Goal: Task Accomplishment & Management: Manage account settings

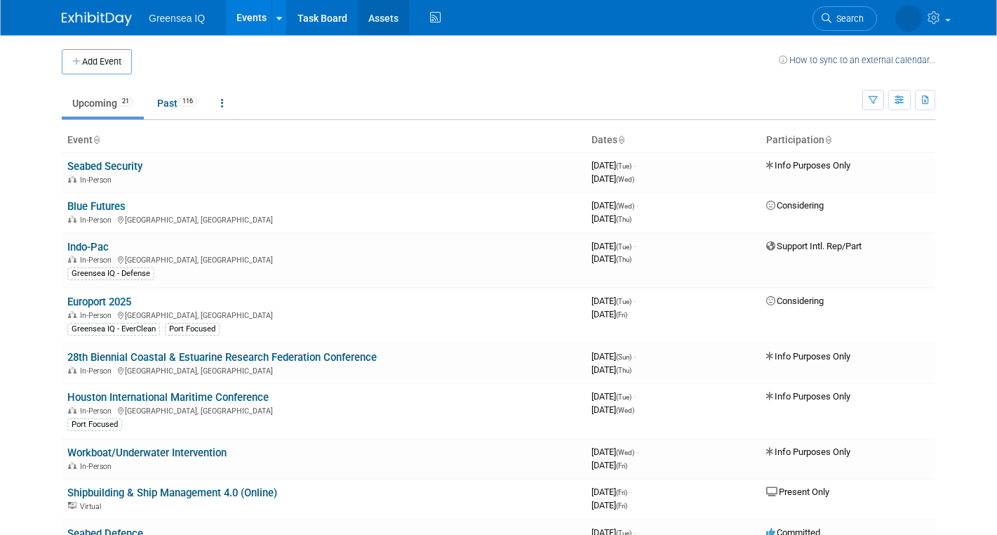
click at [378, 30] on link "Assets" at bounding box center [383, 17] width 51 height 35
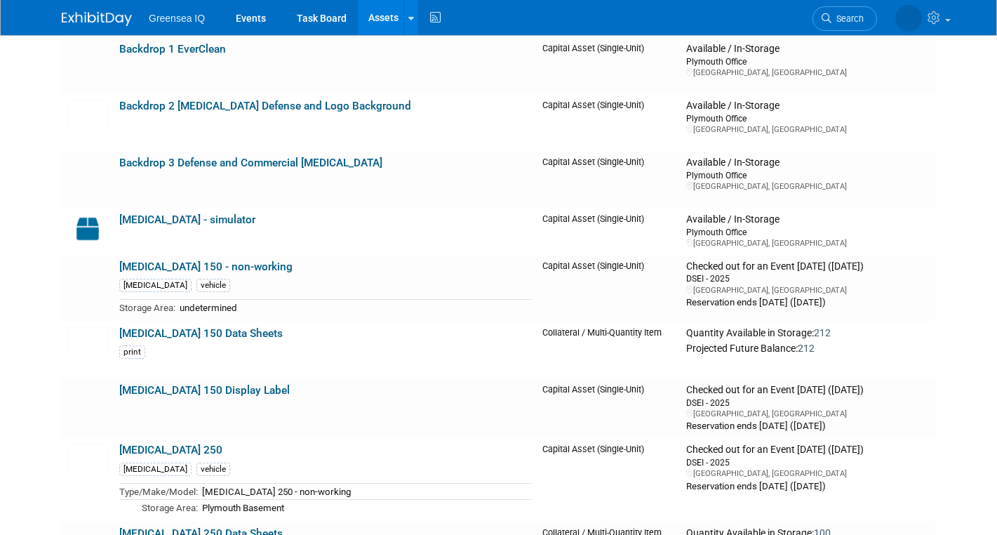
scroll to position [368, 0]
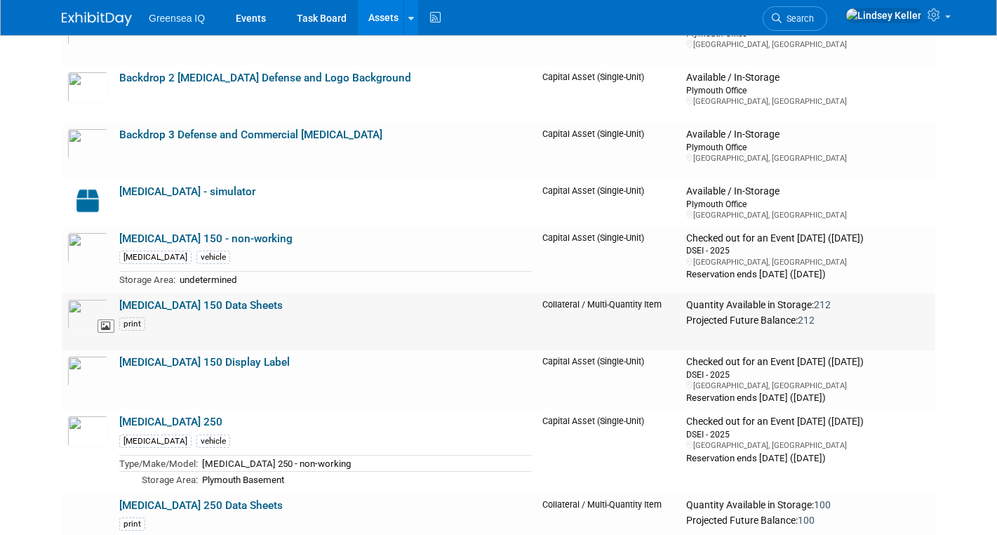
click at [94, 310] on img at bounding box center [87, 314] width 41 height 31
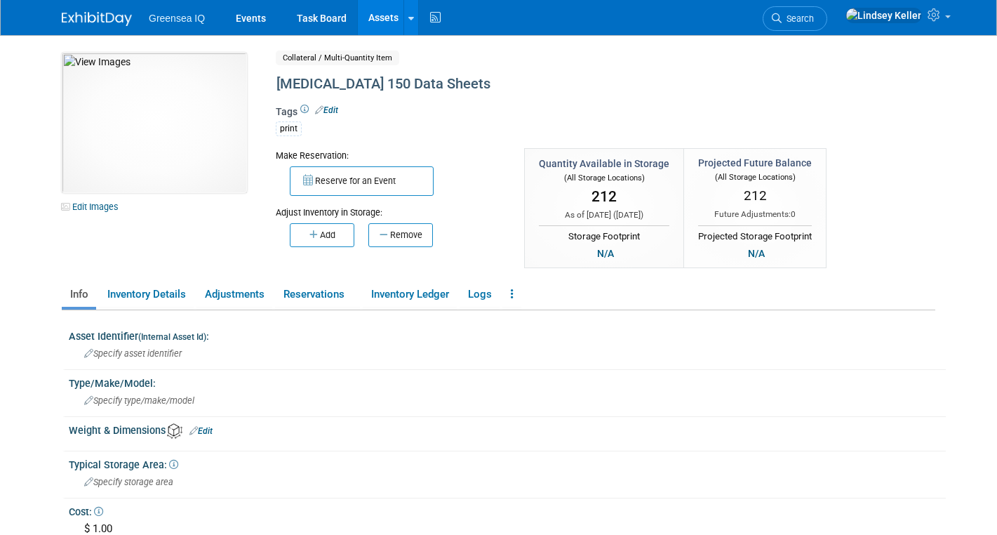
scroll to position [20, 0]
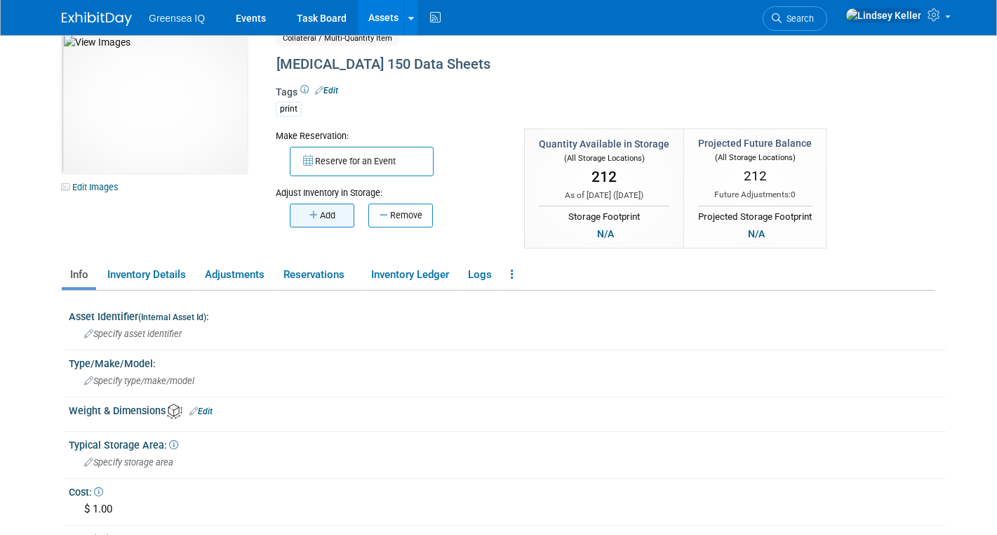
click at [330, 218] on button "Add" at bounding box center [322, 215] width 65 height 24
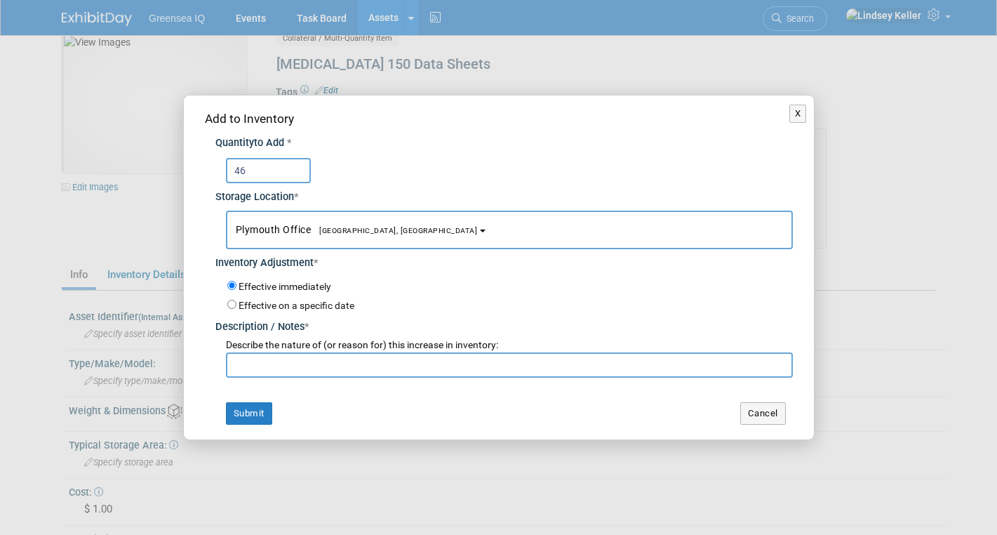
type input "46"
click at [274, 359] on input "text" at bounding box center [509, 364] width 567 height 25
type input "inventory"
click at [243, 414] on button "Submit" at bounding box center [249, 413] width 46 height 22
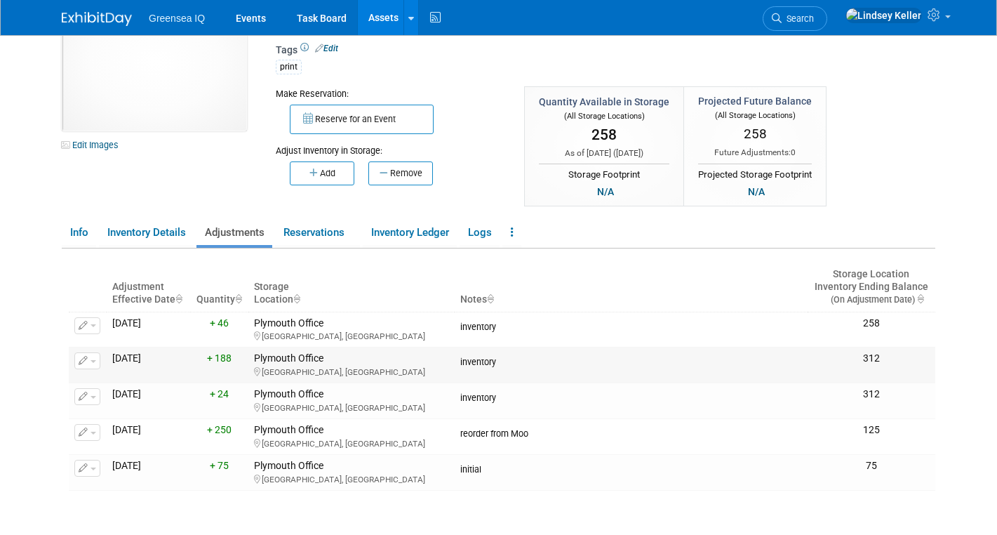
scroll to position [62, 0]
click at [330, 234] on link "Reservations" at bounding box center [317, 232] width 85 height 25
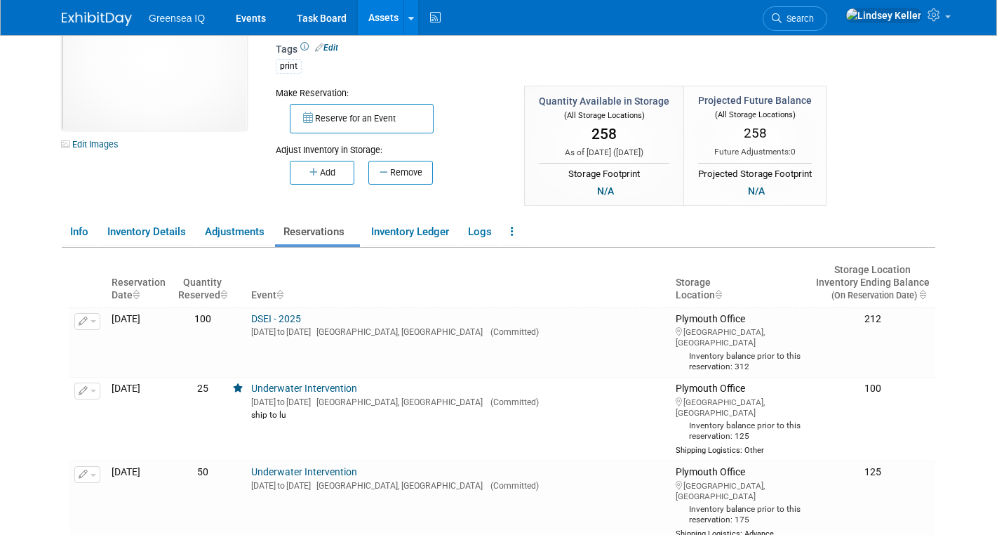
click at [377, 20] on link "Assets" at bounding box center [383, 17] width 51 height 35
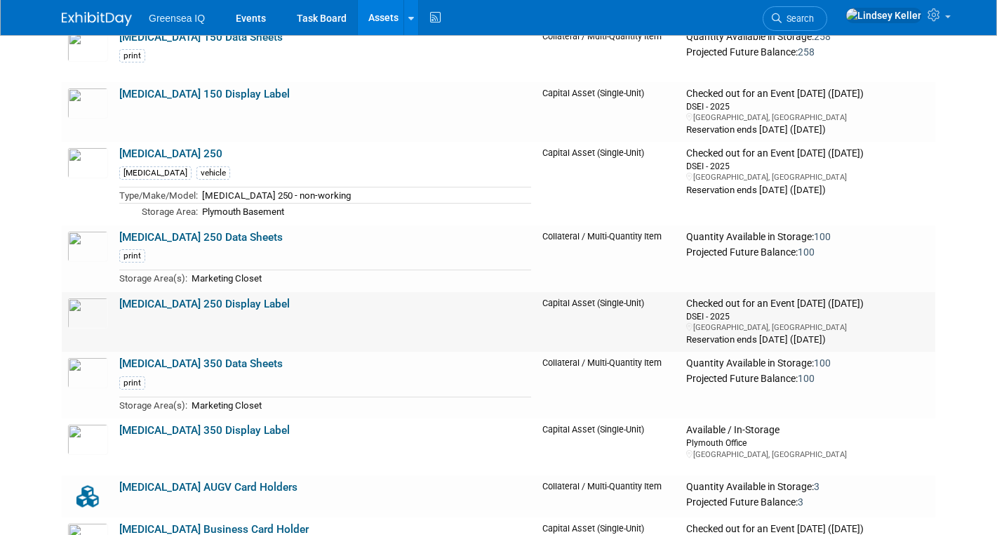
scroll to position [637, 0]
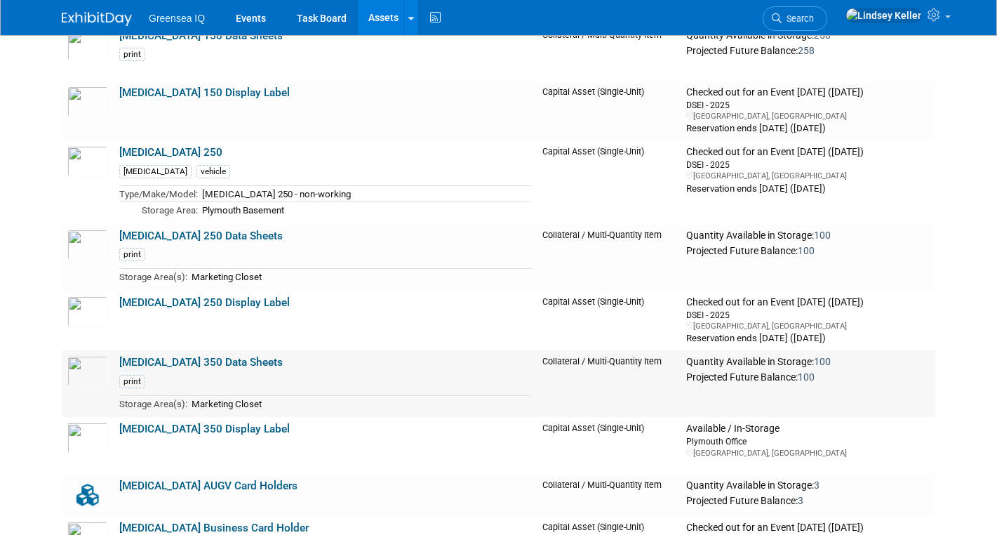
click at [173, 359] on link "[MEDICAL_DATA] 350 Data Sheets" at bounding box center [200, 362] width 163 height 13
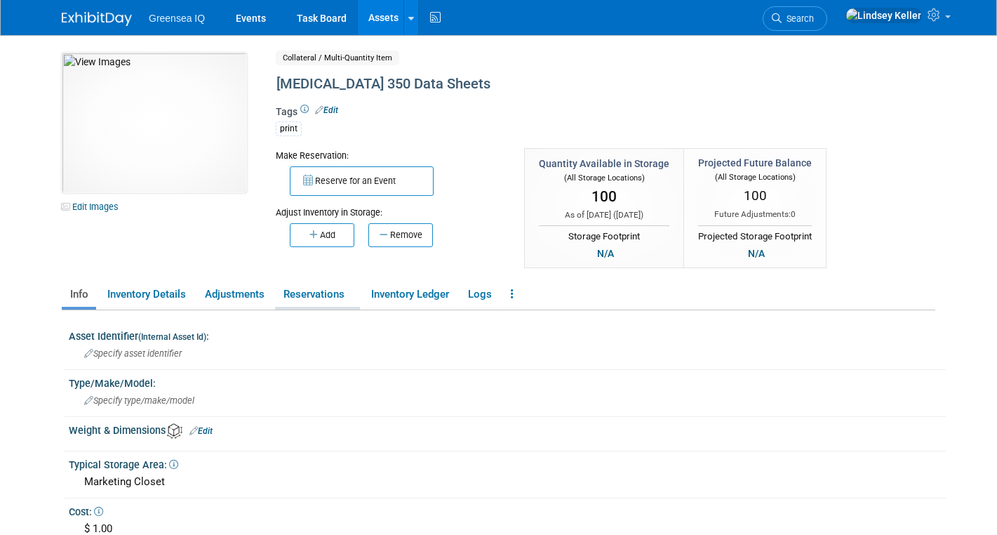
click at [349, 296] on link "Reservations" at bounding box center [317, 294] width 85 height 25
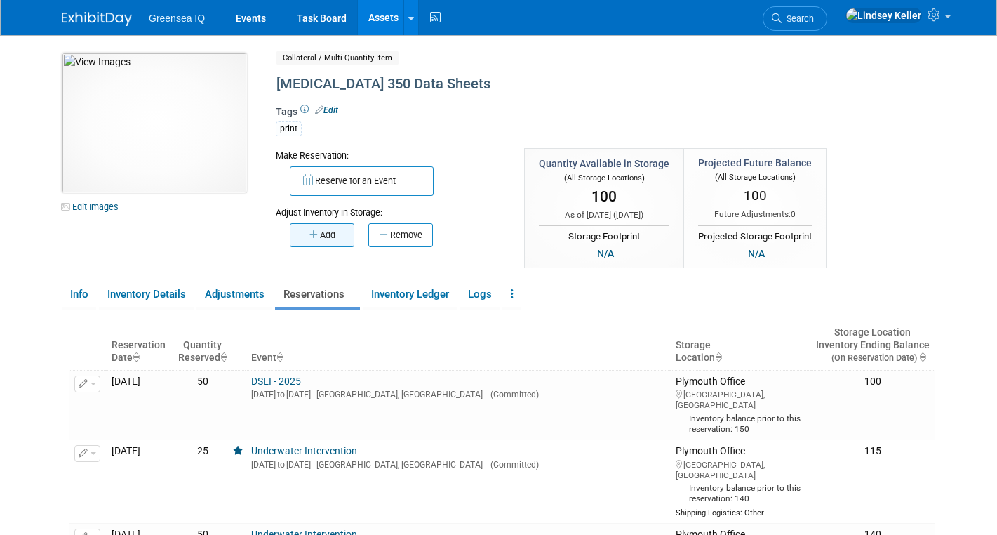
click at [319, 236] on button "Add" at bounding box center [322, 235] width 65 height 24
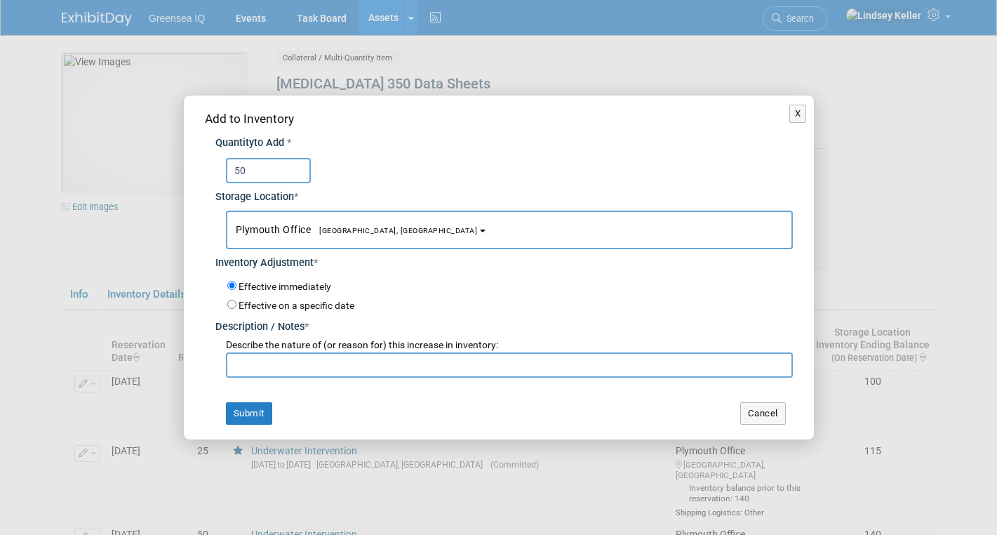
type input "50"
click at [275, 361] on input "text" at bounding box center [509, 364] width 567 height 25
type input "inventory"
click at [251, 420] on button "Submit" at bounding box center [249, 413] width 46 height 22
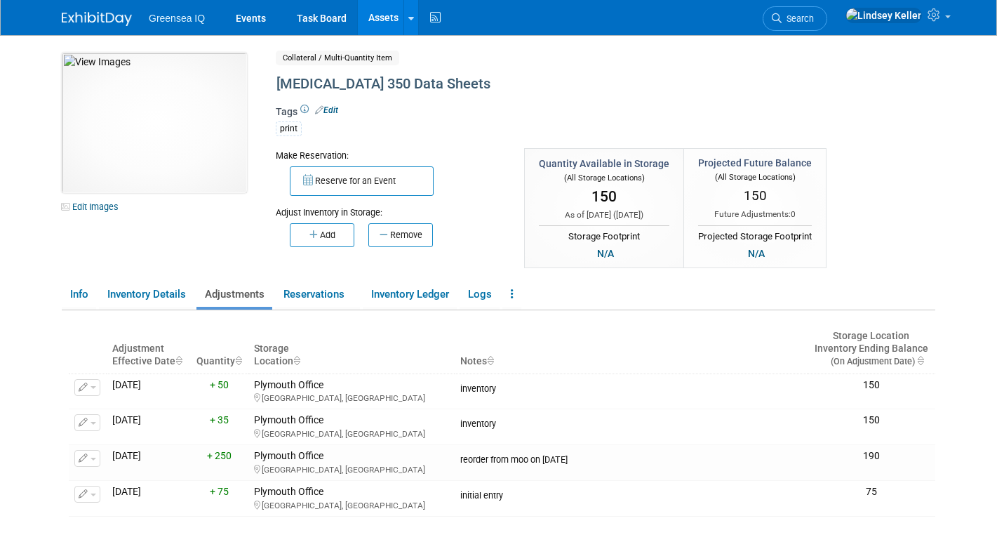
click at [386, 25] on link "Assets" at bounding box center [383, 17] width 51 height 35
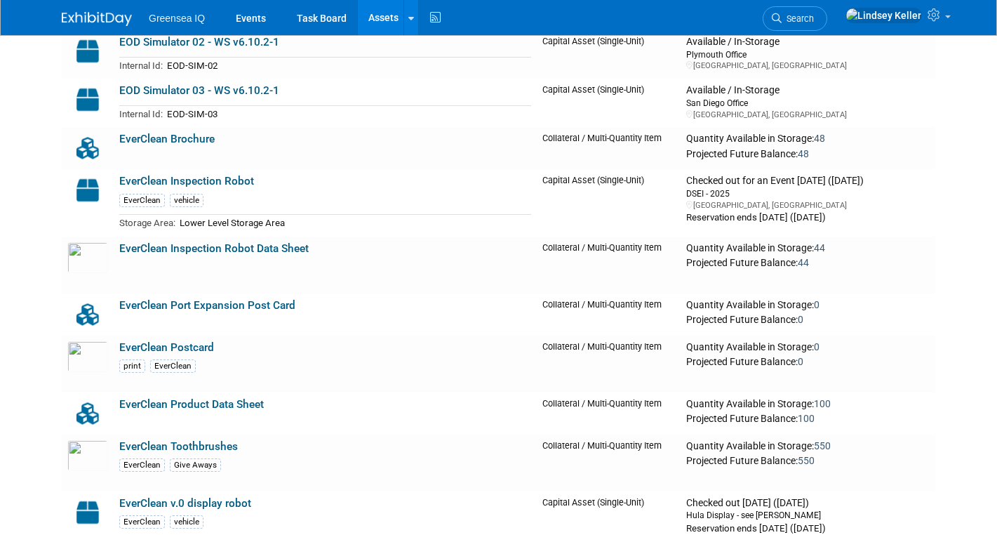
scroll to position [1514, 0]
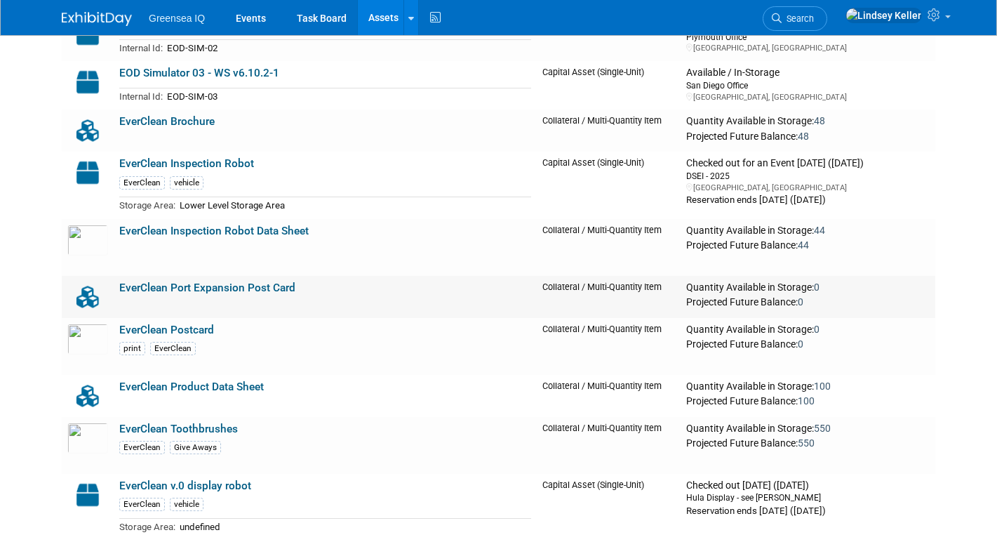
click at [235, 286] on link "EverClean Port Expansion Post Card" at bounding box center [207, 287] width 176 height 13
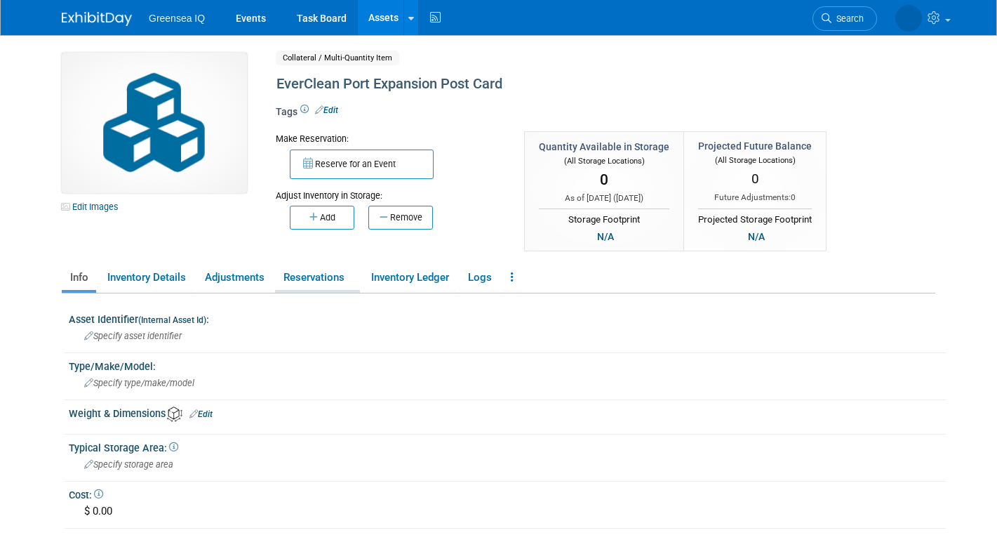
click at [312, 280] on link "Reservations" at bounding box center [317, 277] width 85 height 25
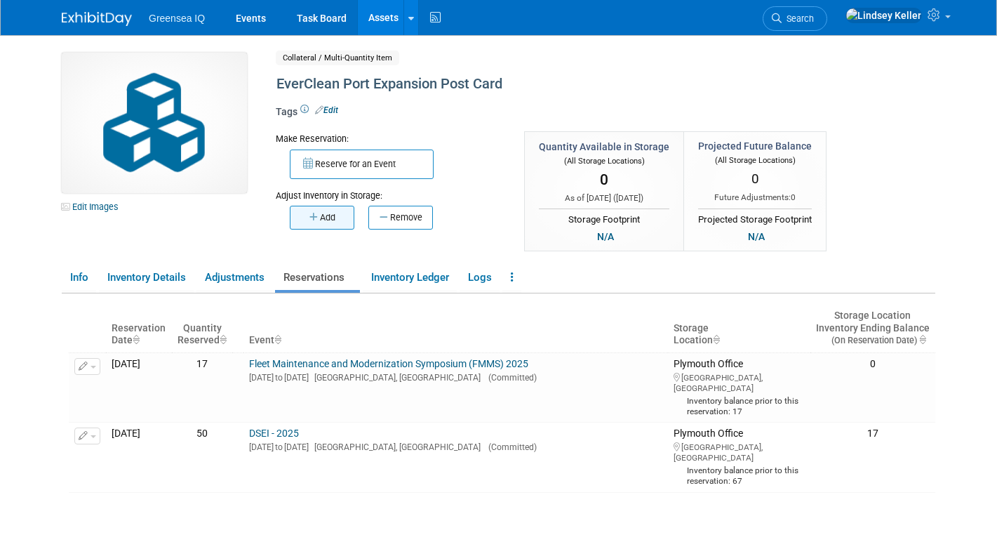
click at [346, 218] on button "Add" at bounding box center [322, 218] width 65 height 24
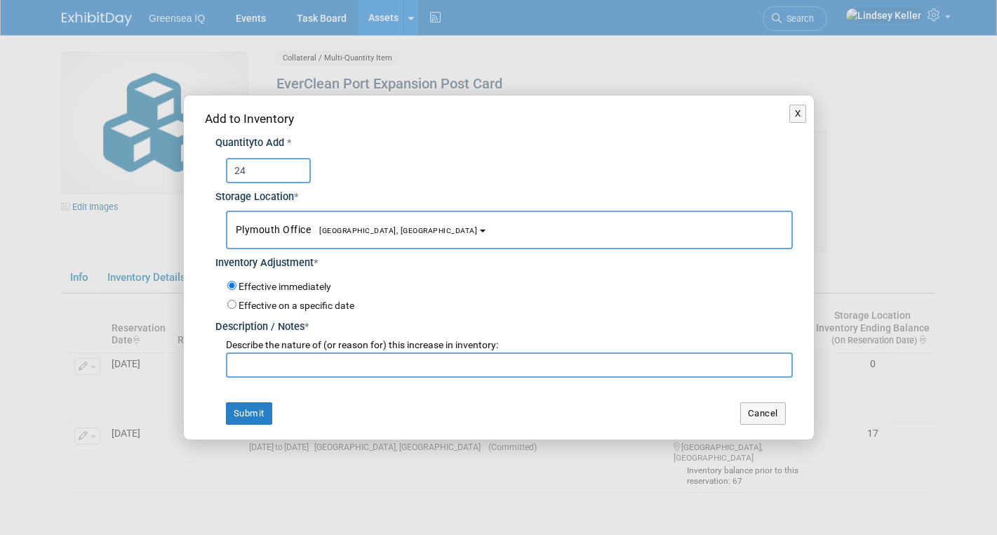
type input "24"
click at [271, 366] on input "text" at bounding box center [509, 364] width 567 height 25
type input "inventory"
click at [258, 411] on button "Submit" at bounding box center [249, 413] width 46 height 22
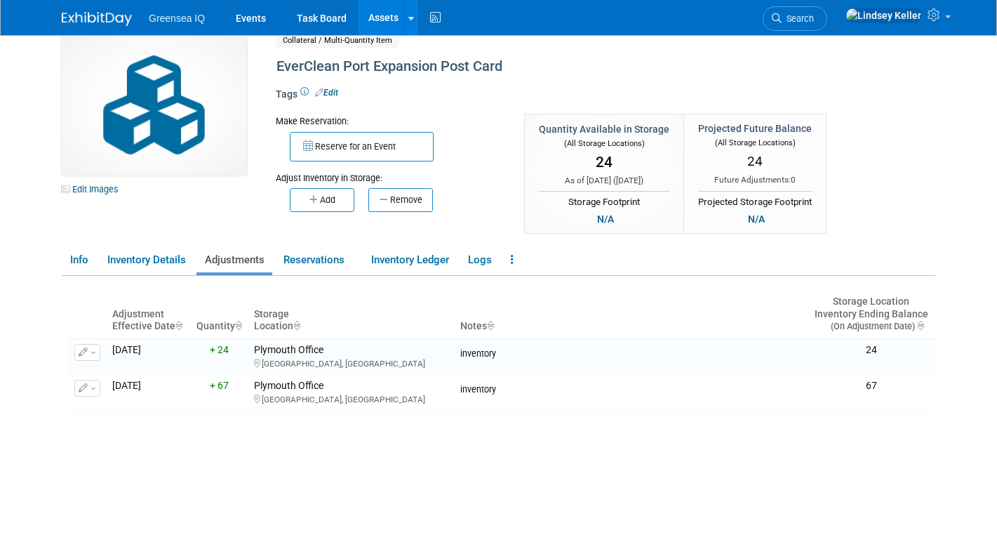
scroll to position [18, 0]
click at [378, 21] on link "Assets" at bounding box center [383, 17] width 51 height 35
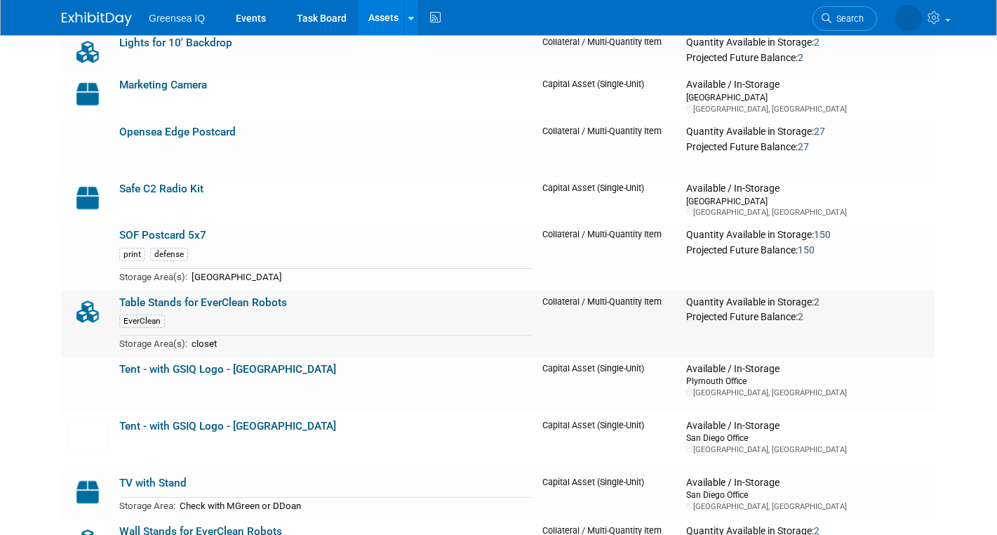
scroll to position [2507, 0]
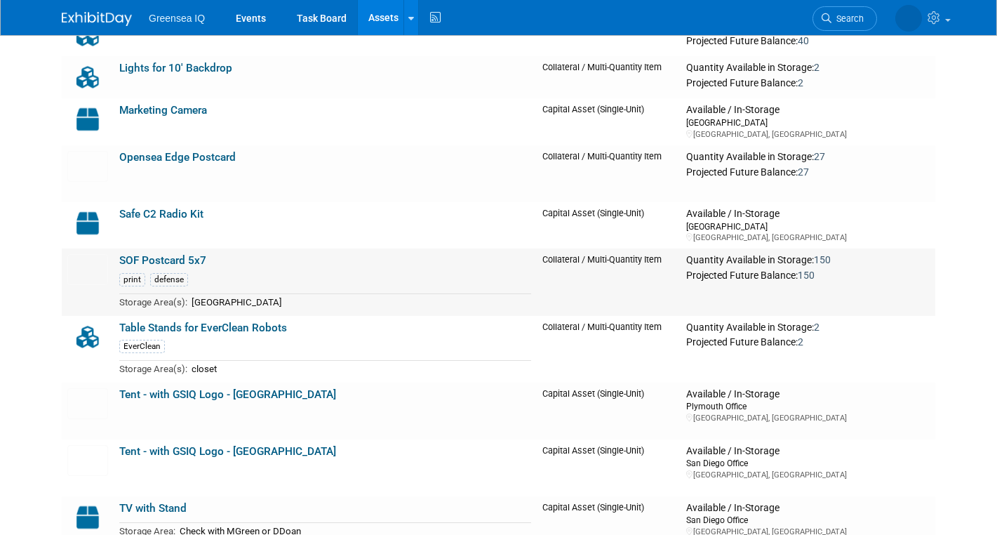
click at [171, 265] on link "SOF Postcard 5x7" at bounding box center [162, 260] width 87 height 13
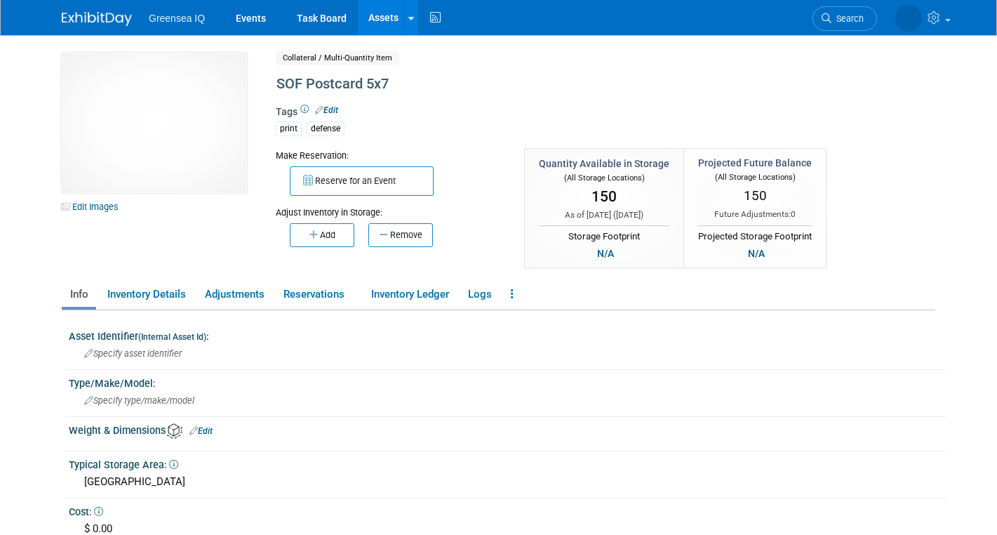
click at [42, 267] on body "Greensea IQ Events Task Board Assets New Asset" at bounding box center [498, 267] width 997 height 535
click at [332, 295] on link "Reservations" at bounding box center [317, 294] width 85 height 25
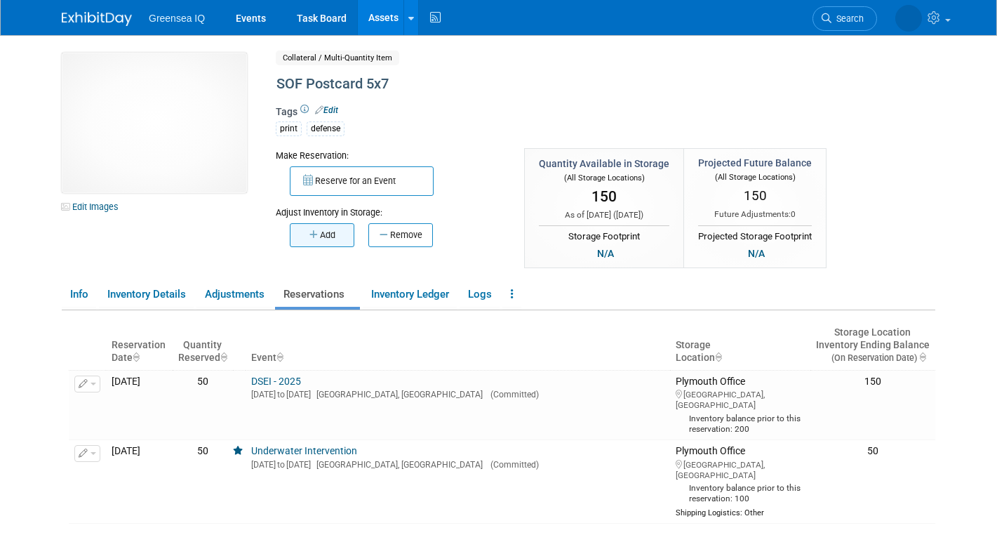
click at [321, 240] on button "Add" at bounding box center [322, 235] width 65 height 24
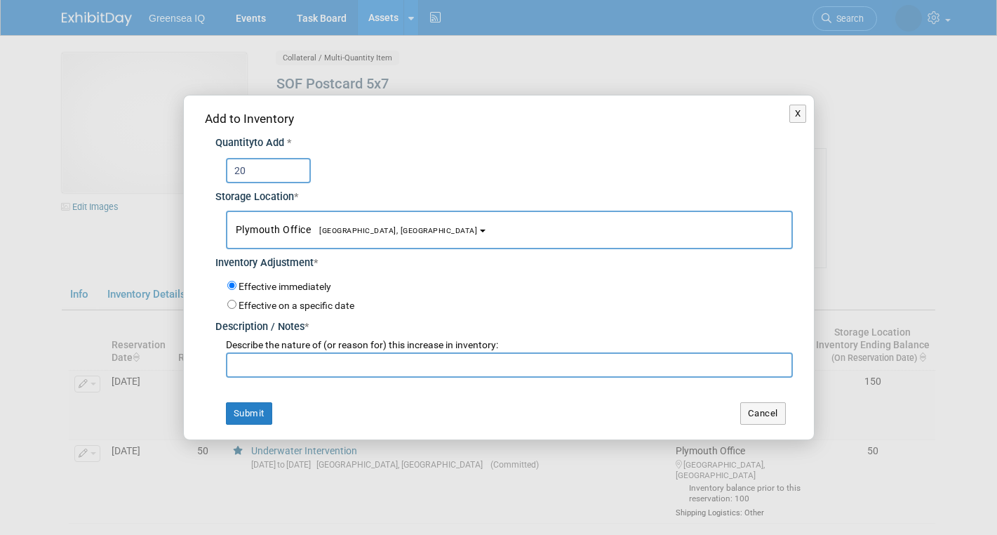
type input "20"
click at [284, 379] on div "Add to Inventory Quantity to Add * 20 Storage Location * Plymouth Office<span s…" at bounding box center [499, 266] width 630 height 343
click at [286, 368] on input "text" at bounding box center [509, 364] width 567 height 25
type input "inventory"
click at [252, 416] on button "Submit" at bounding box center [249, 413] width 46 height 22
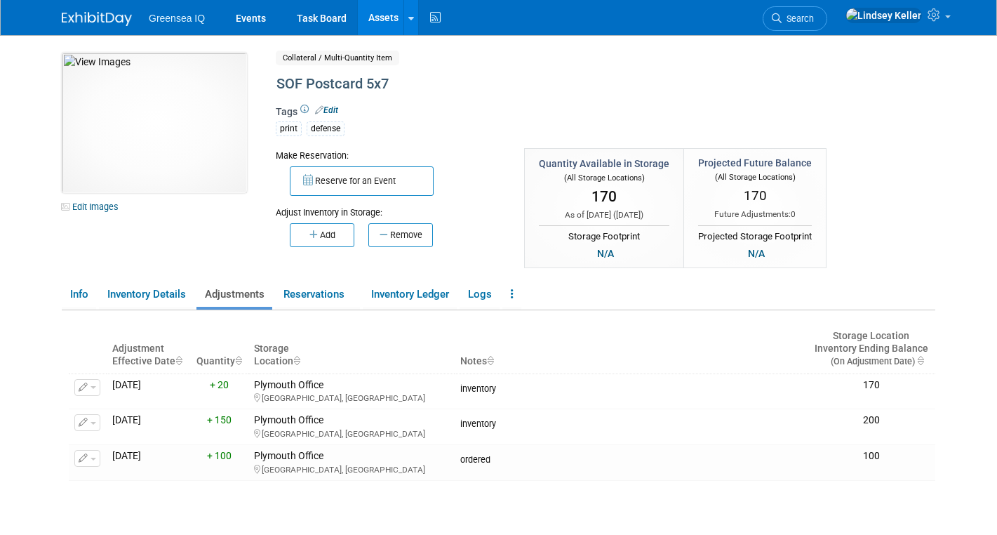
click at [389, 19] on link "Assets" at bounding box center [383, 17] width 51 height 35
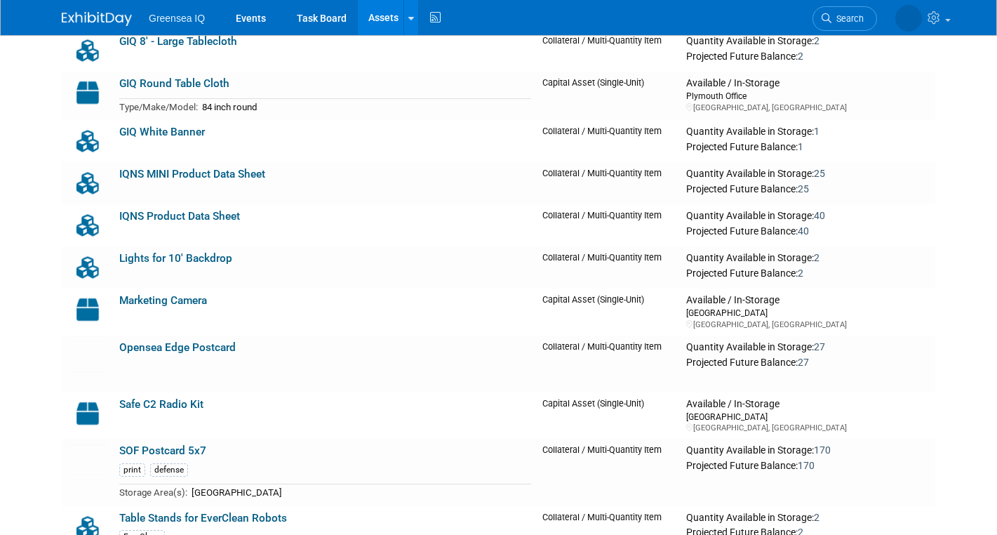
scroll to position [2297, 0]
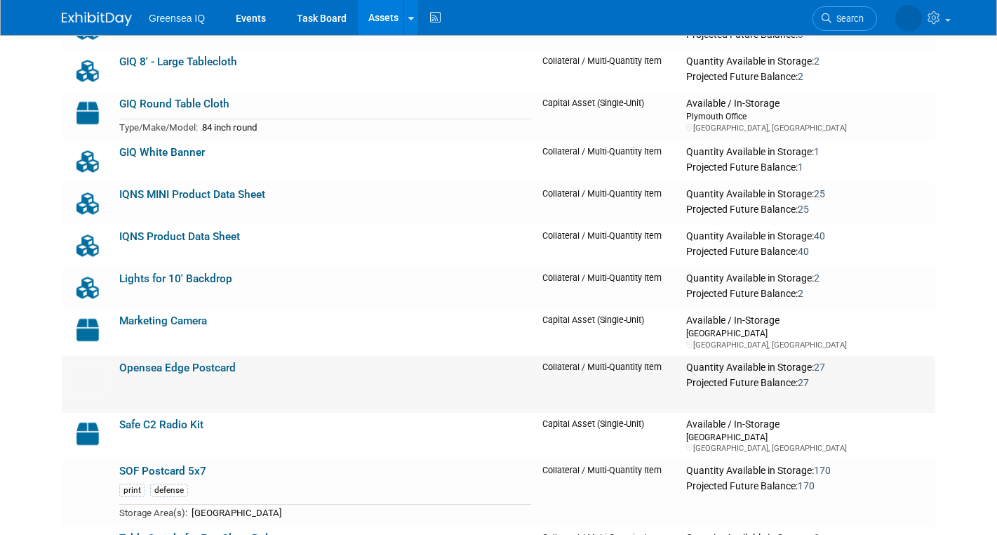
click at [193, 367] on link "Opensea Edge Postcard" at bounding box center [177, 367] width 116 height 13
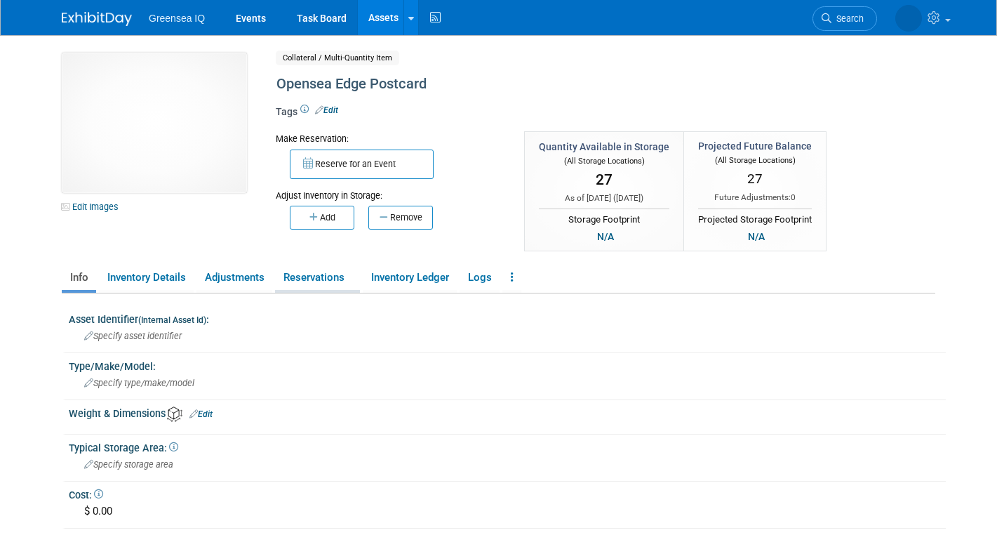
click at [308, 282] on link "Reservations" at bounding box center [317, 277] width 85 height 25
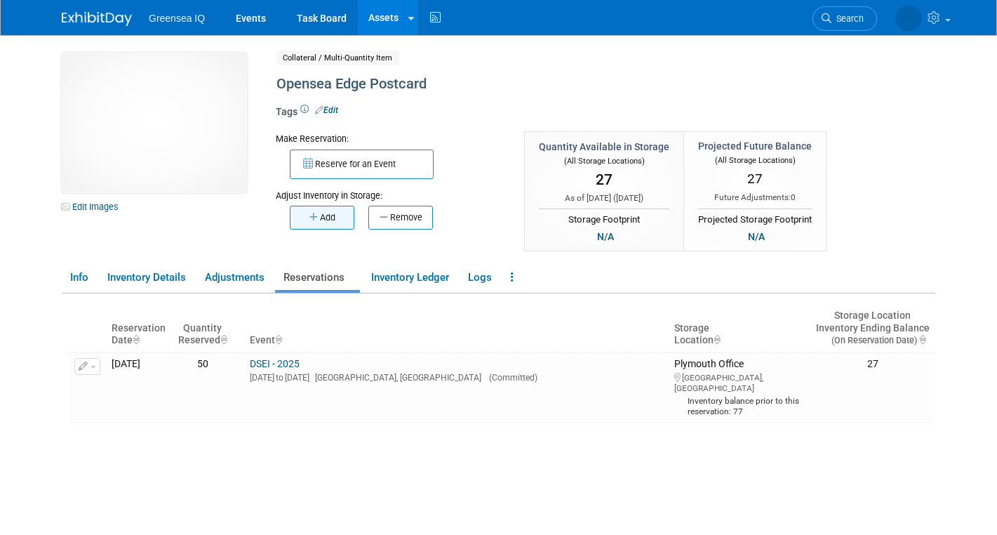
click at [330, 220] on button "Add" at bounding box center [322, 218] width 65 height 24
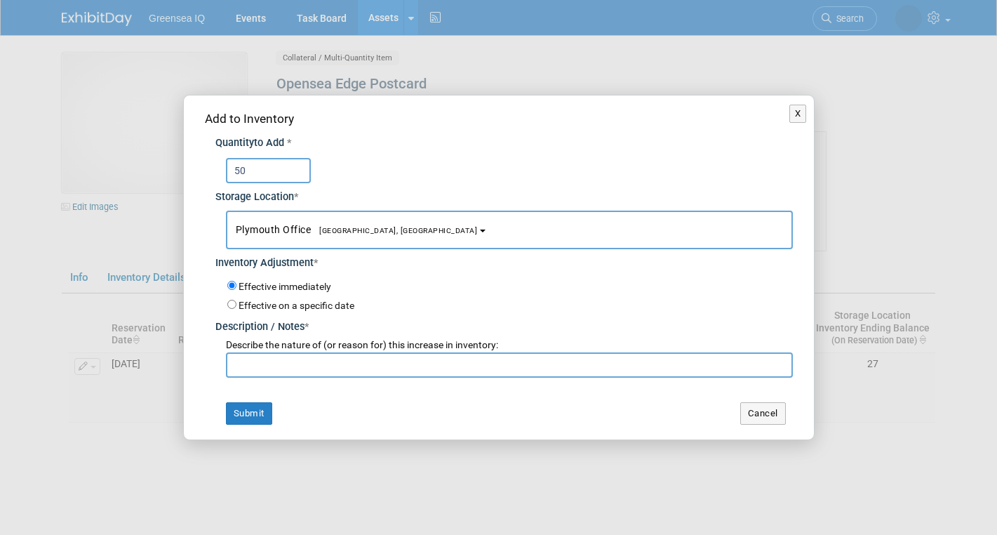
type input "50"
click at [307, 363] on input "text" at bounding box center [509, 364] width 567 height 25
type input "inventory"
click at [244, 410] on button "Submit" at bounding box center [249, 413] width 46 height 22
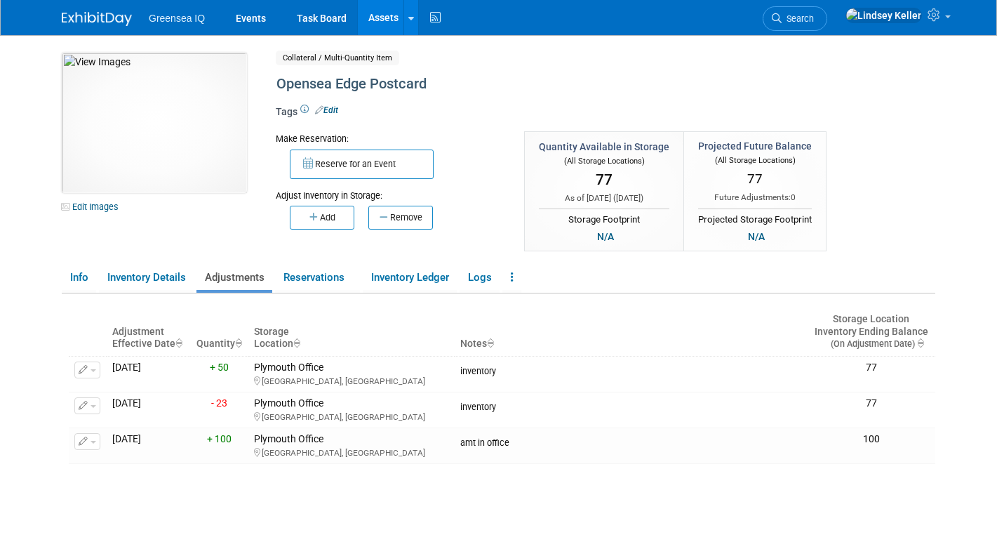
click at [378, 22] on link "Assets" at bounding box center [383, 17] width 51 height 35
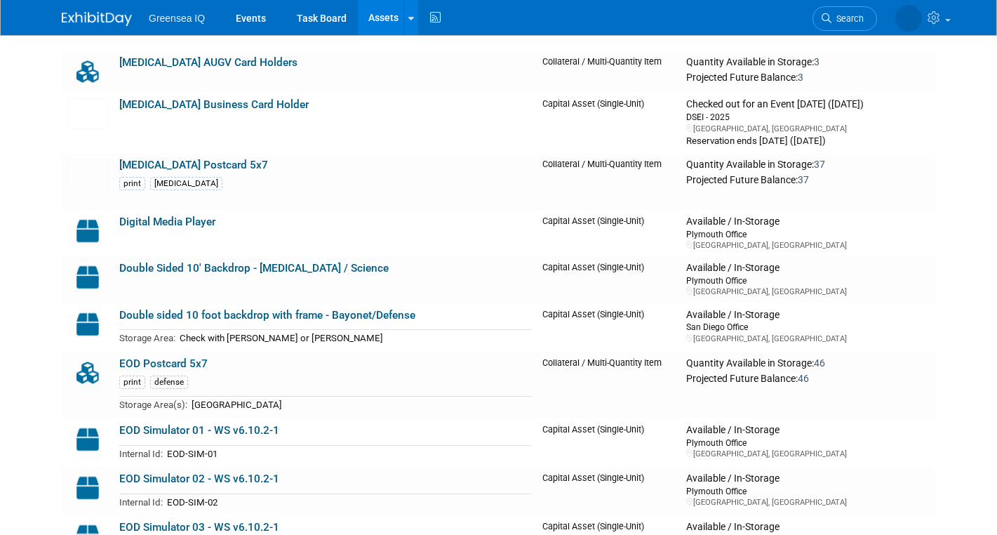
scroll to position [1047, 0]
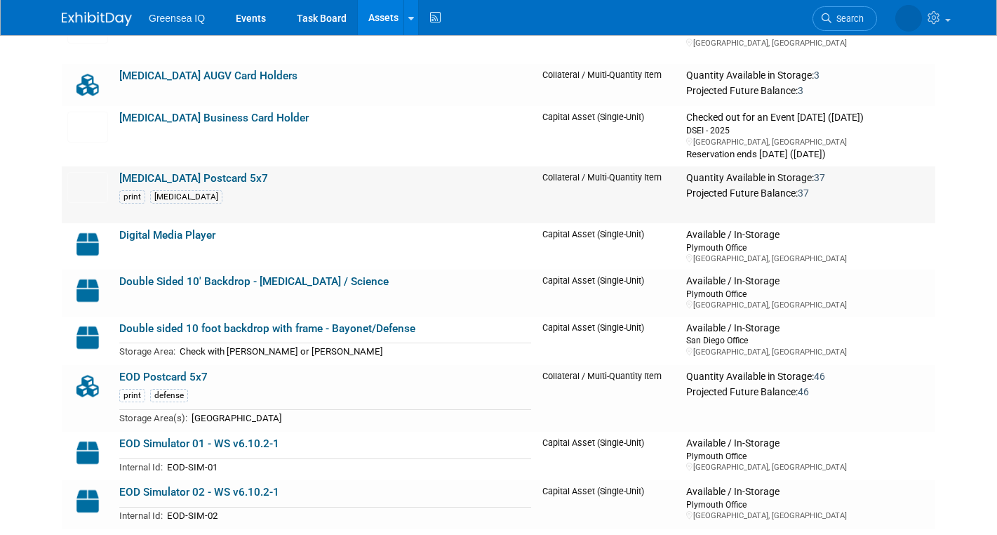
click at [183, 177] on link "[MEDICAL_DATA] Postcard 5x7" at bounding box center [193, 178] width 149 height 13
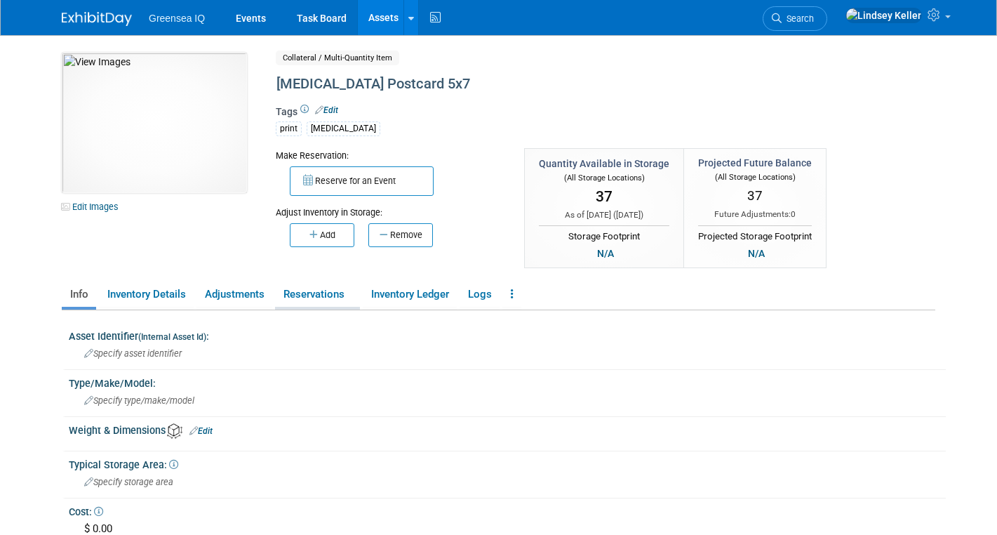
click at [316, 302] on link "Reservations" at bounding box center [317, 294] width 85 height 25
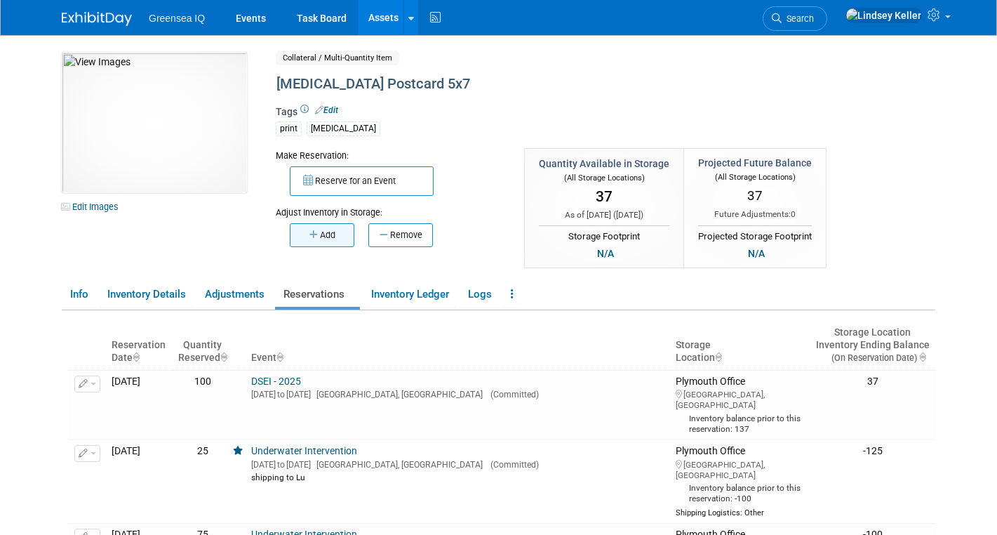
click at [321, 230] on button "Add" at bounding box center [322, 235] width 65 height 24
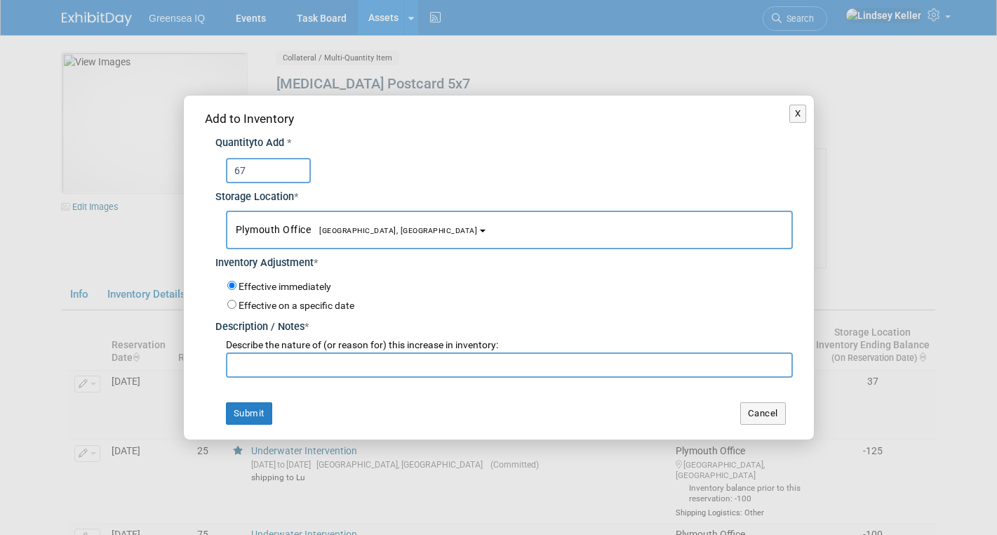
type input "67"
click at [301, 357] on input "text" at bounding box center [509, 364] width 567 height 25
type input "inventory"
click at [248, 403] on button "Submit" at bounding box center [249, 413] width 46 height 22
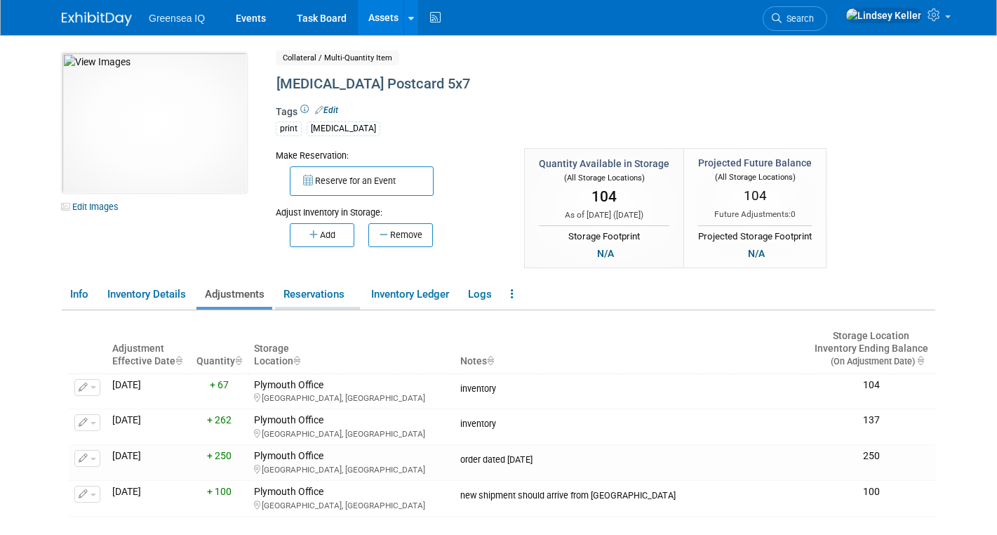
click at [307, 293] on link "Reservations" at bounding box center [317, 294] width 85 height 25
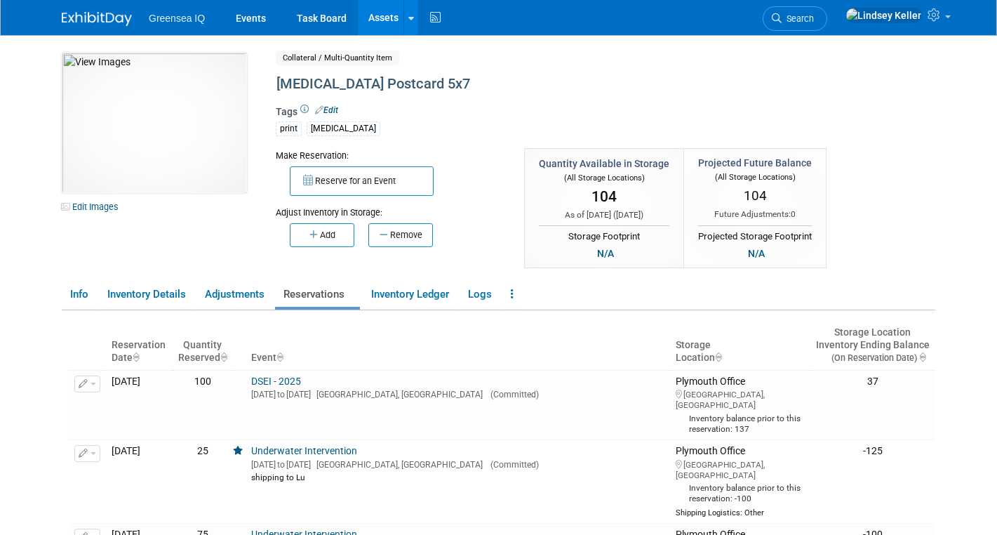
click at [378, 15] on link "Assets" at bounding box center [383, 17] width 51 height 35
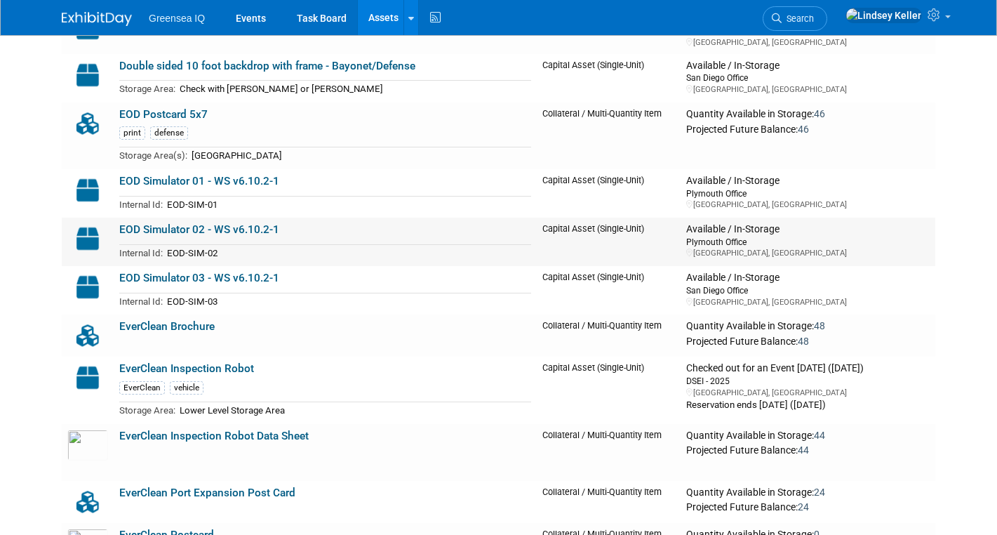
scroll to position [1272, 0]
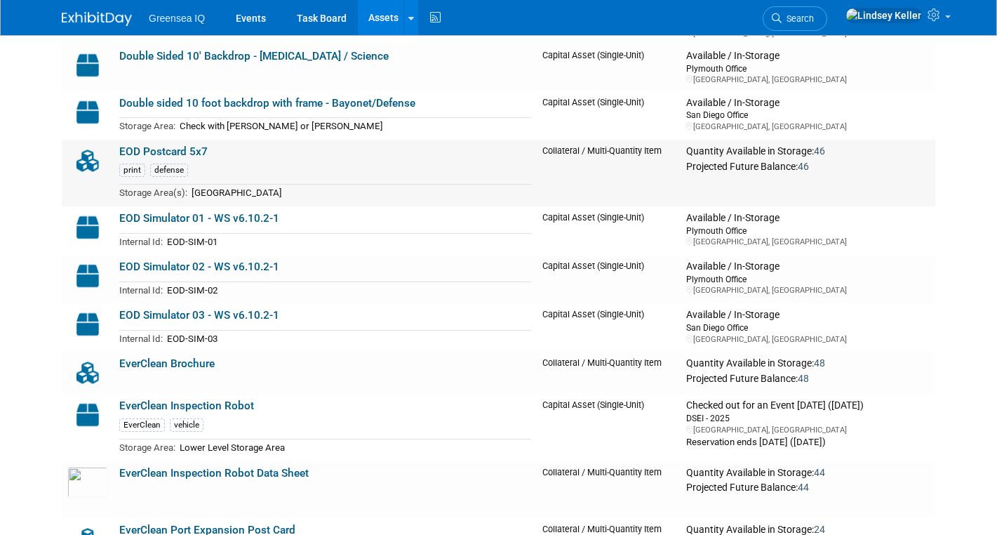
click at [169, 149] on link "EOD Postcard 5x7" at bounding box center [163, 151] width 88 height 13
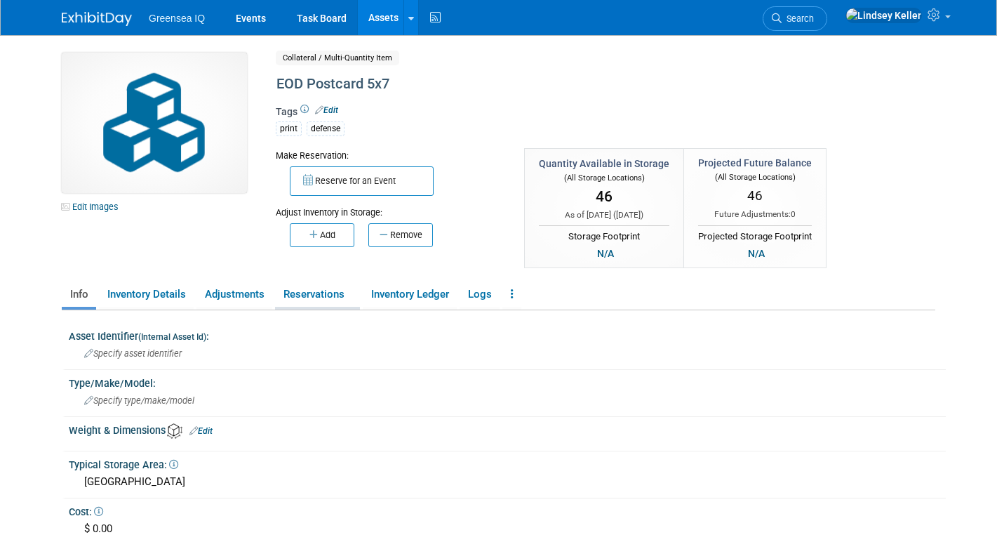
click at [336, 288] on link "Reservations" at bounding box center [317, 294] width 85 height 25
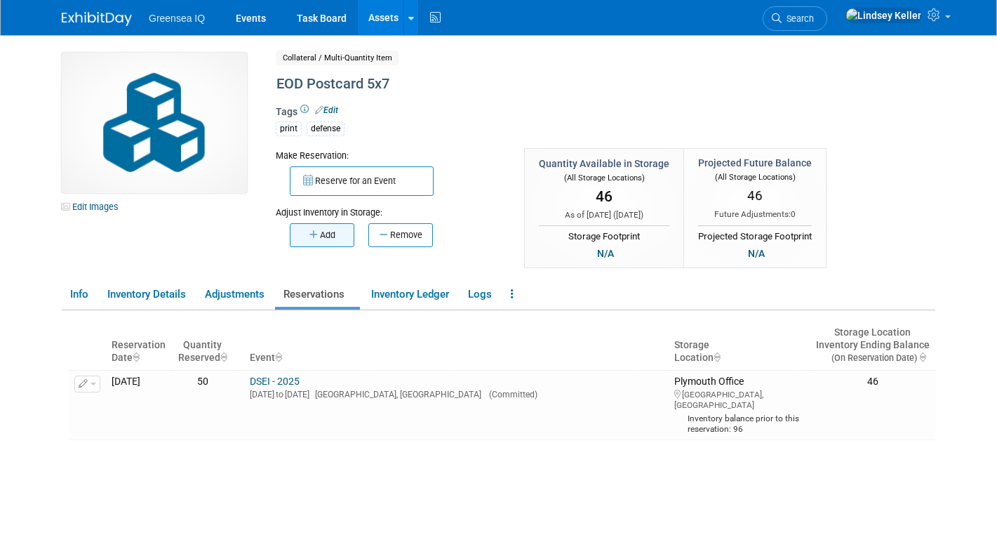
click at [326, 240] on button "Add" at bounding box center [322, 235] width 65 height 24
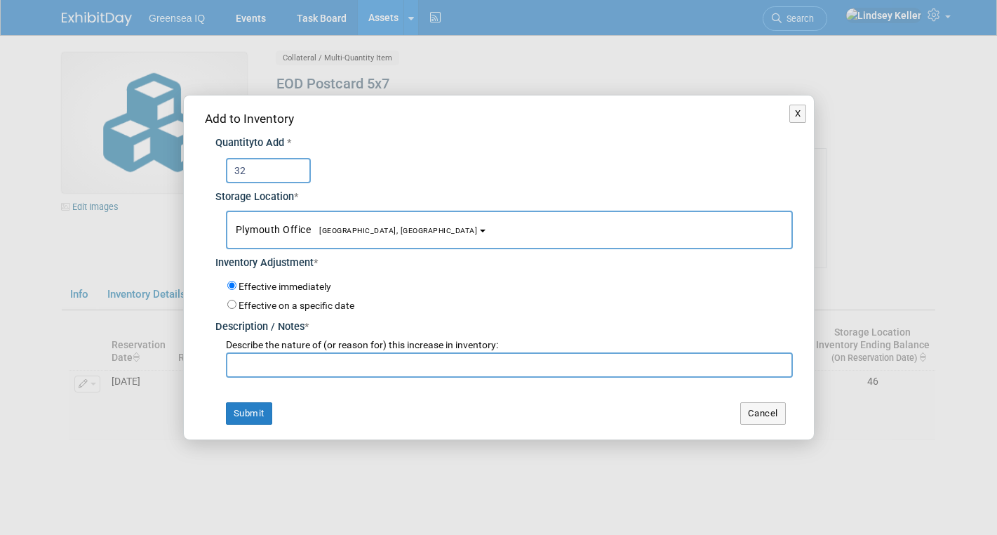
type input "32"
click at [302, 369] on input "text" at bounding box center [509, 364] width 567 height 25
type input "inventory"
click at [246, 418] on button "Submit" at bounding box center [249, 413] width 46 height 22
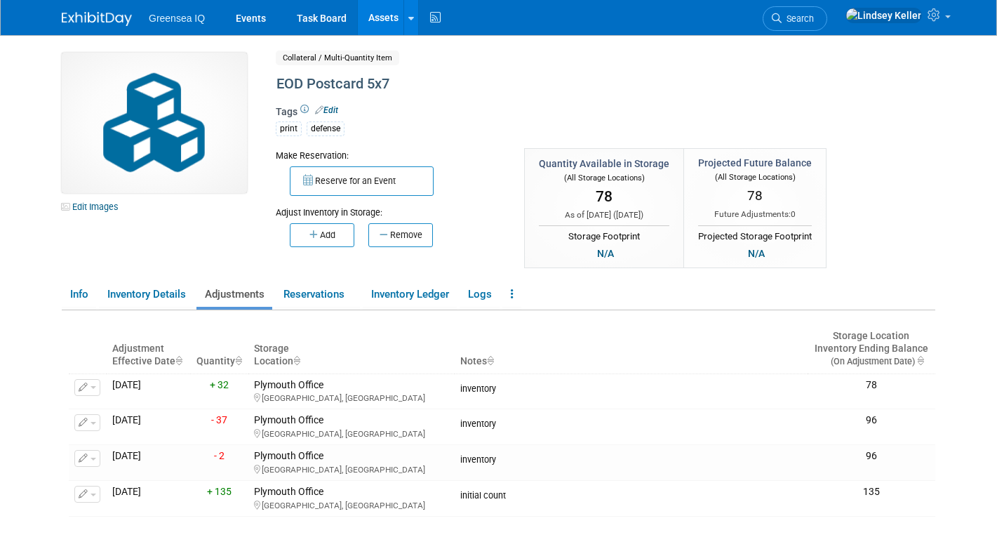
click at [373, 27] on link "Assets" at bounding box center [383, 17] width 51 height 35
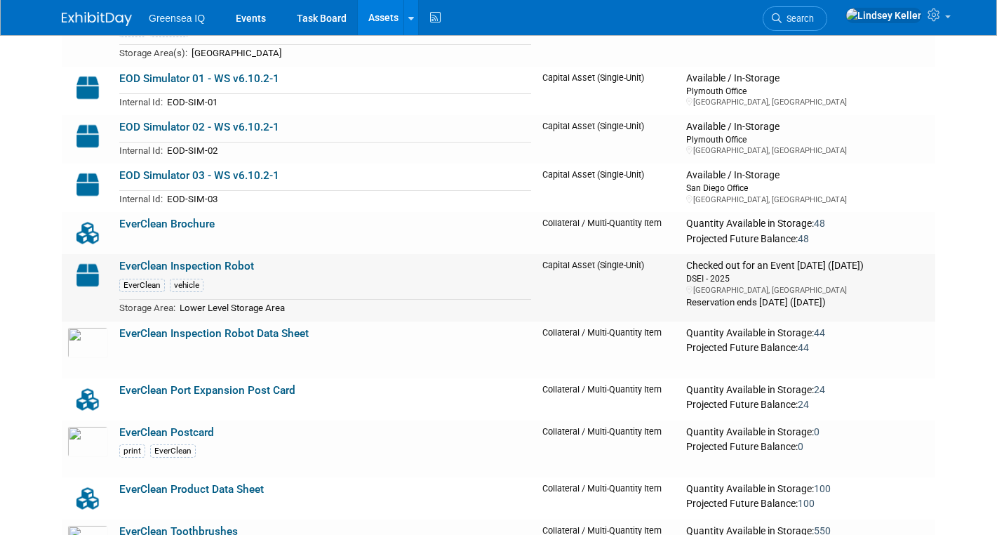
scroll to position [1410, 0]
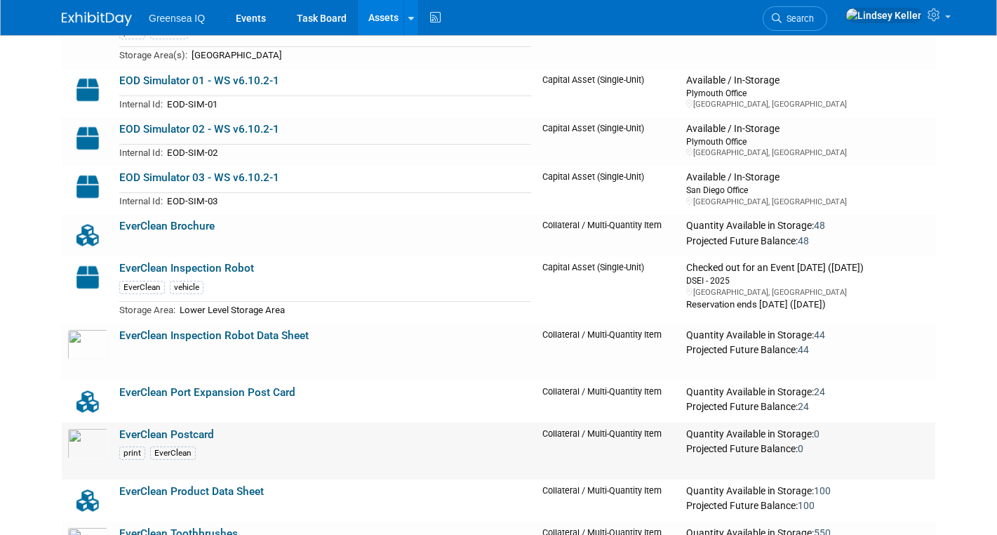
click at [167, 436] on link "EverClean Postcard" at bounding box center [166, 434] width 95 height 13
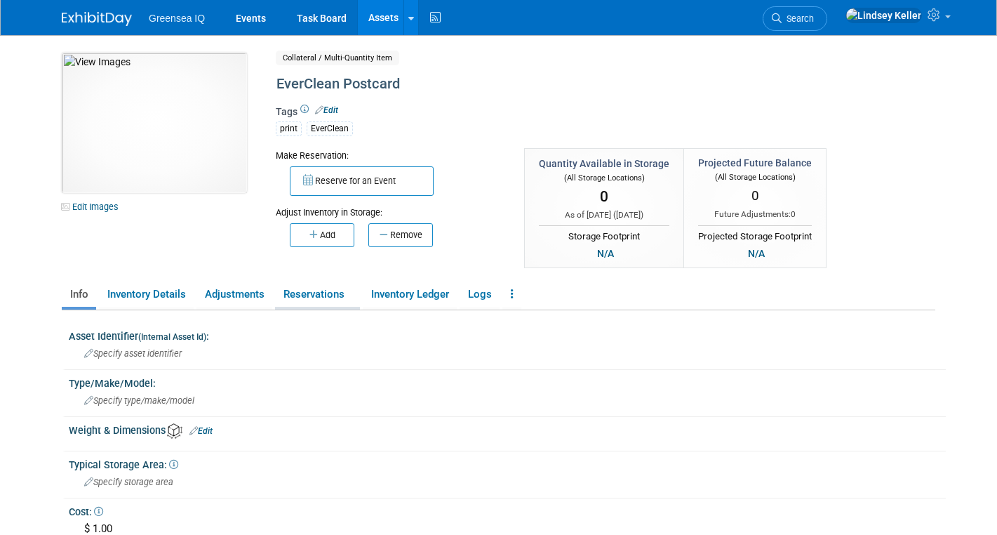
click at [326, 305] on link "Reservations" at bounding box center [317, 294] width 85 height 25
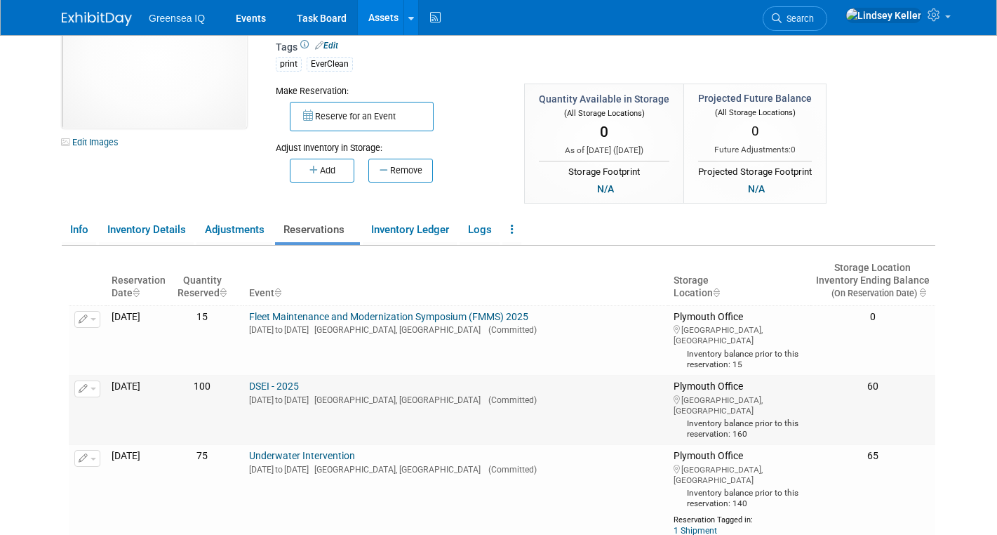
scroll to position [84, 0]
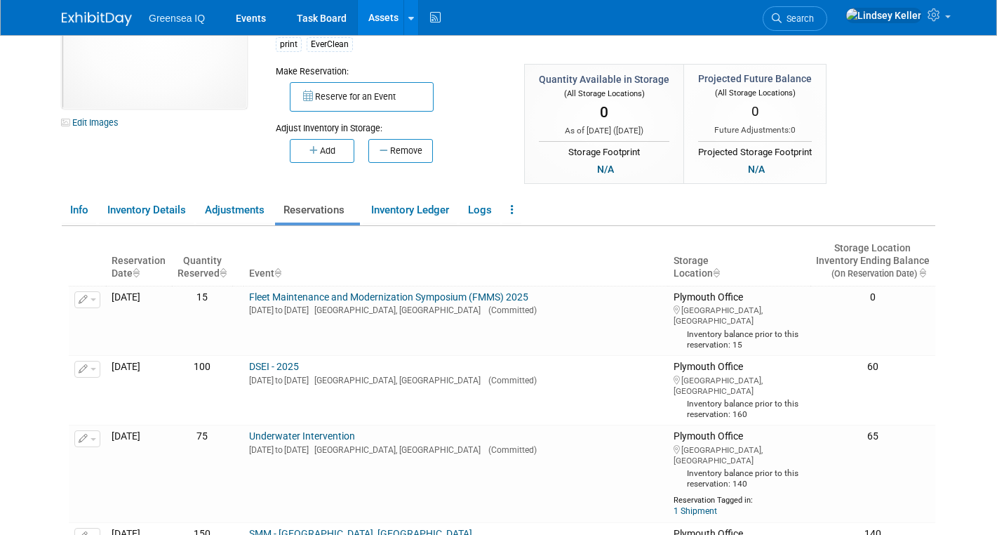
click at [526, 255] on th "Event" at bounding box center [455, 260] width 425 height 49
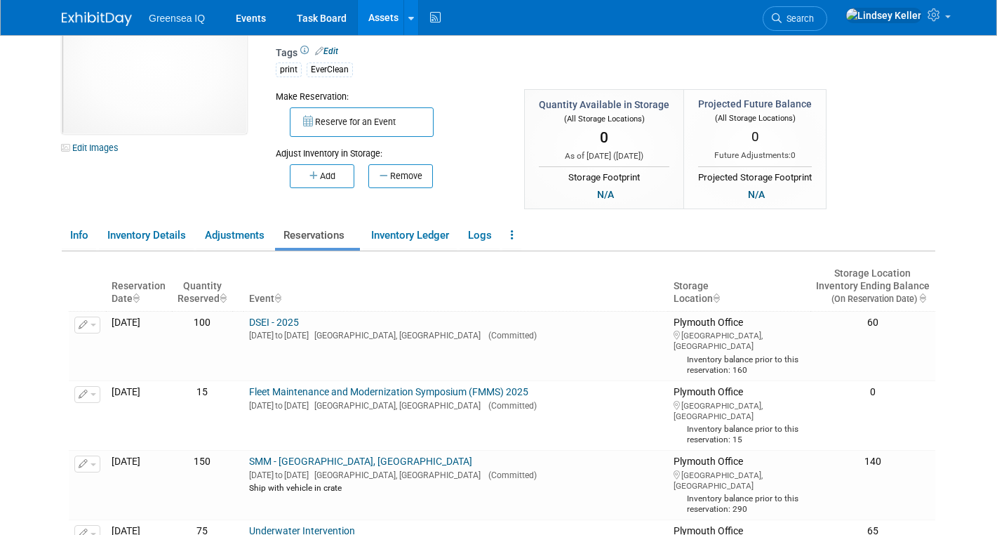
scroll to position [58, 0]
click at [334, 182] on button "Add" at bounding box center [322, 177] width 65 height 24
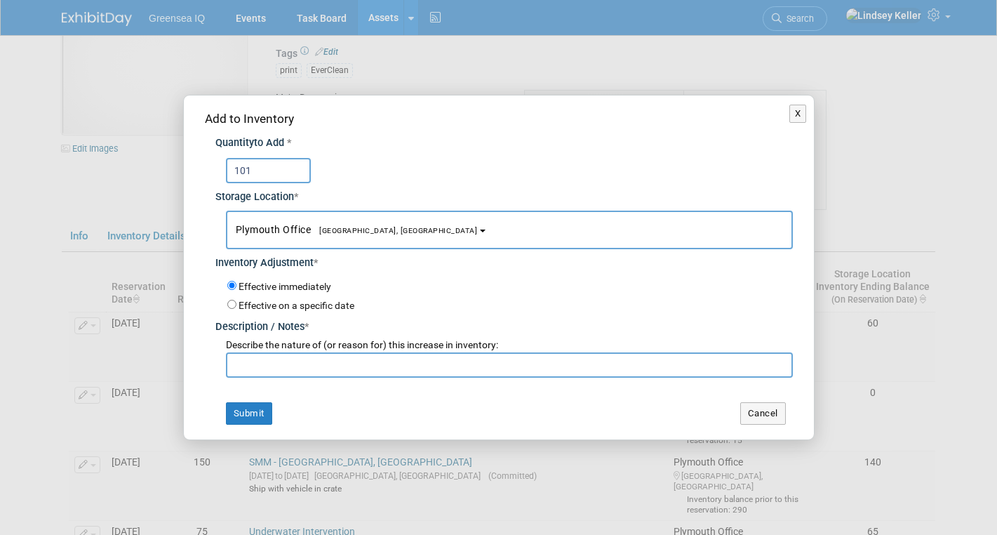
type input "101"
click at [323, 368] on input "text" at bounding box center [509, 364] width 567 height 25
type input "inventory"
click at [251, 415] on button "Submit" at bounding box center [249, 413] width 46 height 22
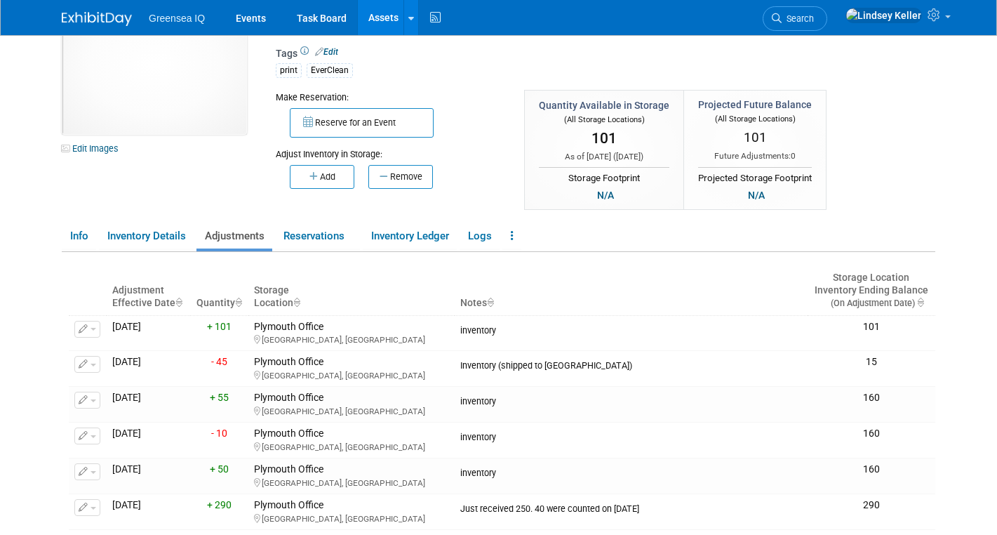
click at [385, 13] on link "Assets" at bounding box center [383, 17] width 51 height 35
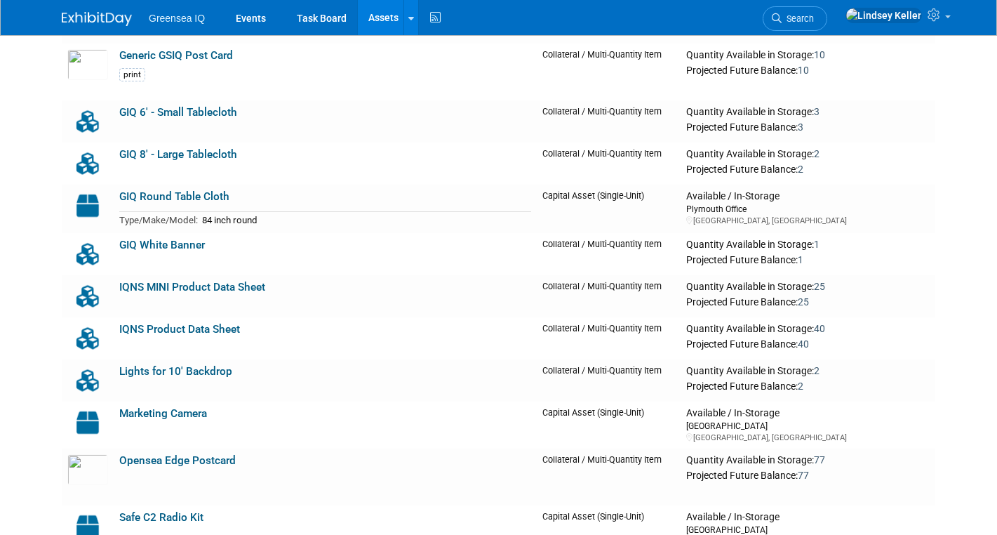
scroll to position [2202, 0]
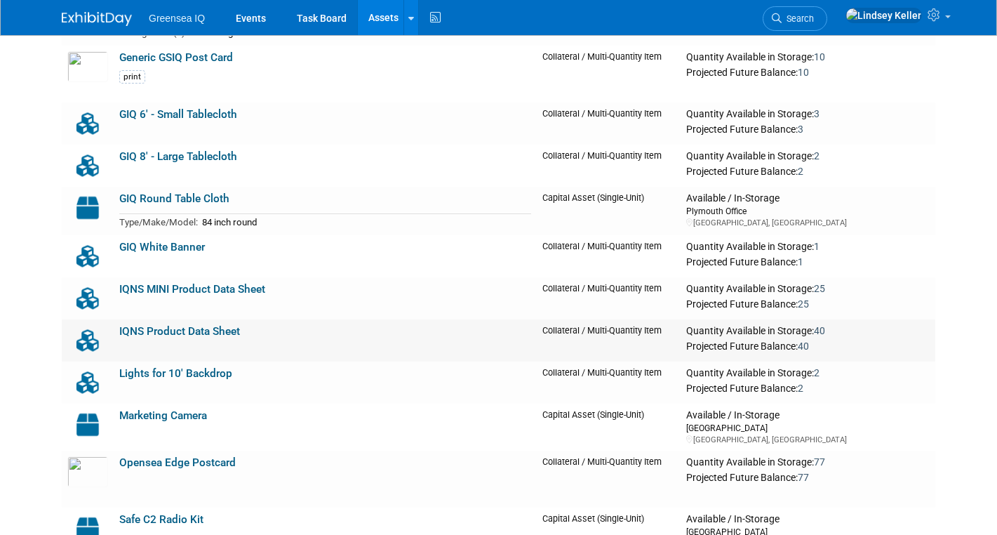
click at [177, 337] on link "IQNS Product Data Sheet" at bounding box center [179, 331] width 121 height 13
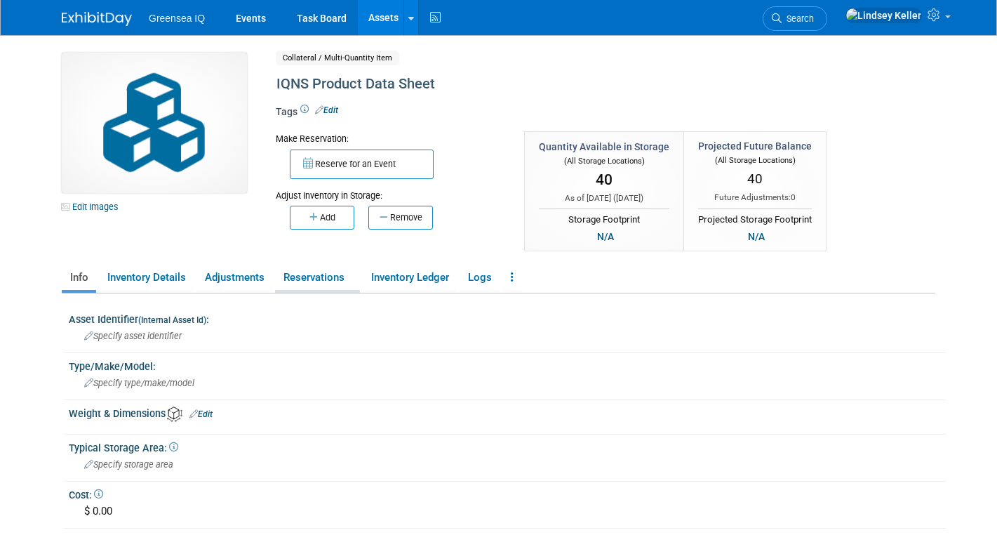
click at [318, 271] on link "Reservations" at bounding box center [317, 277] width 85 height 25
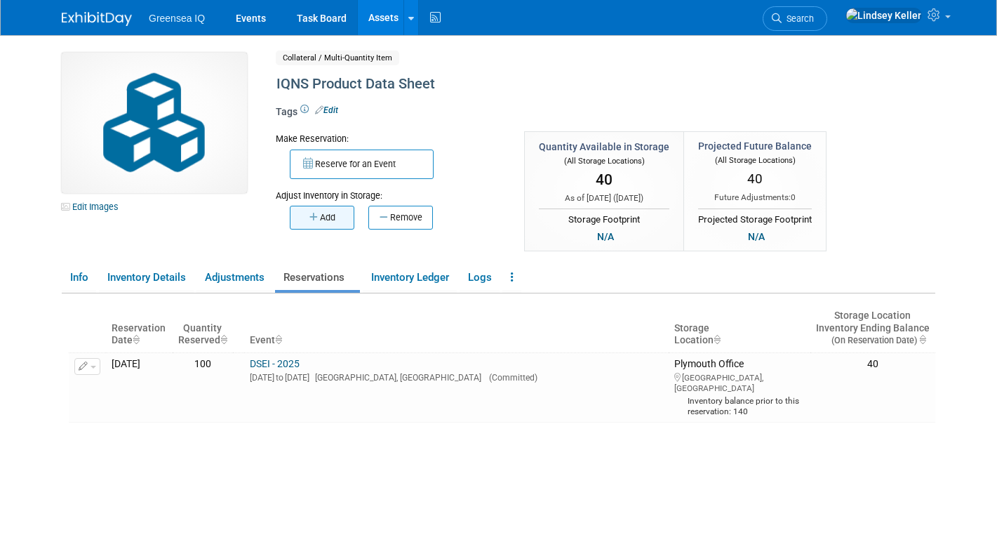
click at [313, 219] on icon "button" at bounding box center [314, 217] width 11 height 9
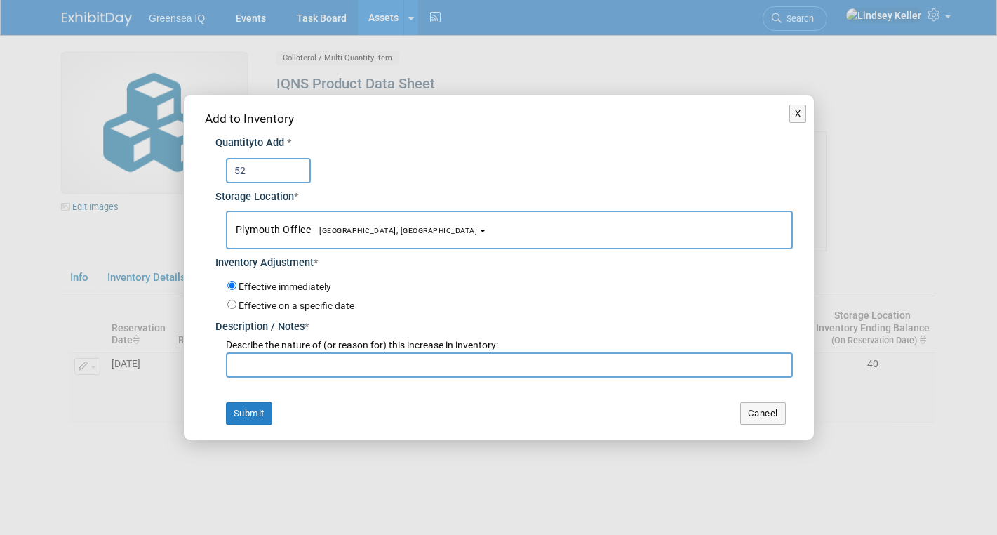
type input "52"
click at [267, 368] on input "text" at bounding box center [509, 364] width 567 height 25
type input "inventory"
click at [250, 408] on button "Submit" at bounding box center [249, 413] width 46 height 22
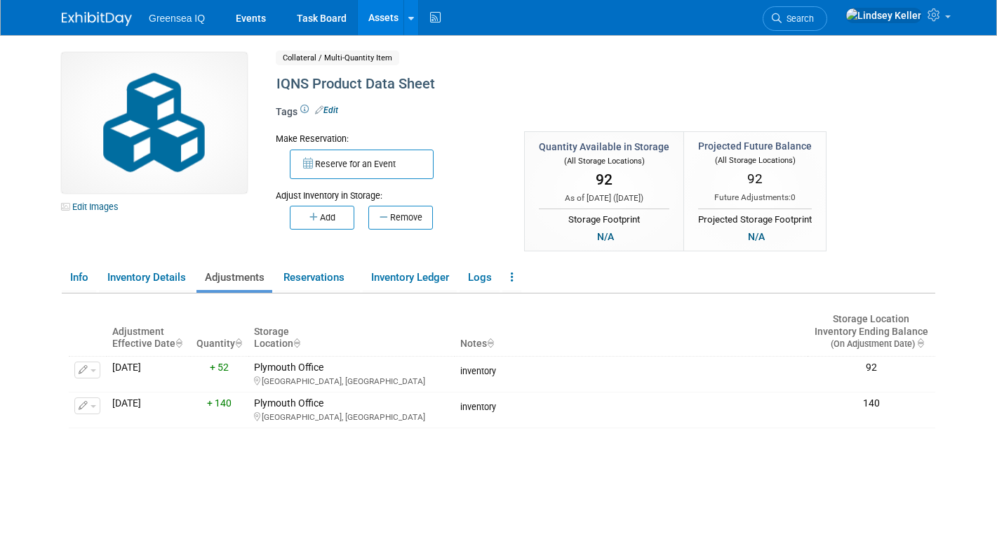
click at [380, 18] on link "Assets" at bounding box center [383, 17] width 51 height 35
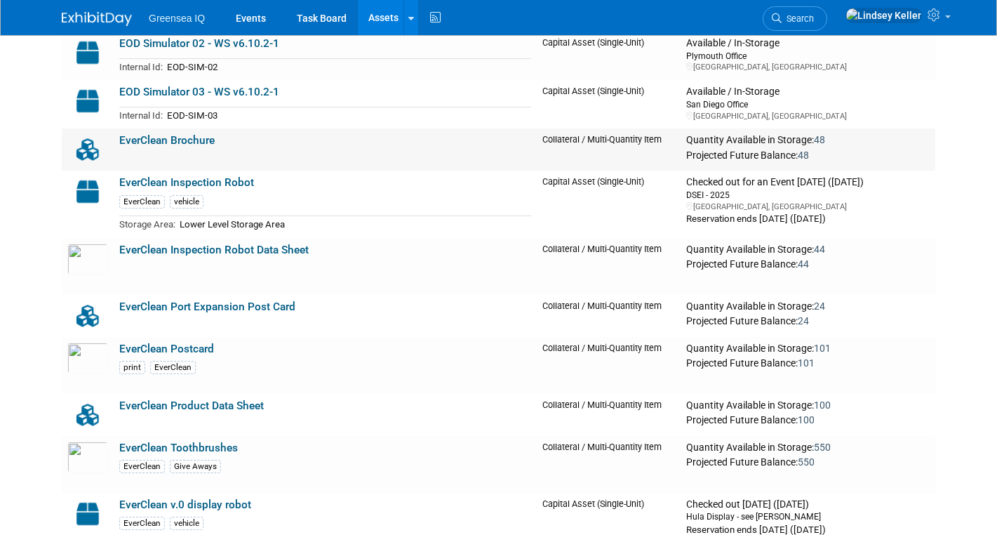
scroll to position [1491, 0]
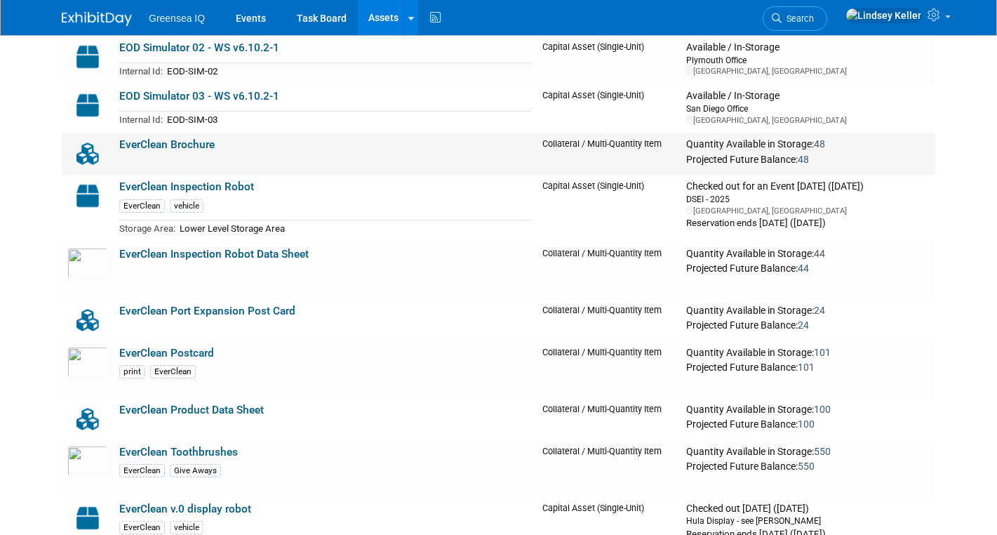
click at [170, 149] on link "EverClean Brochure" at bounding box center [166, 144] width 95 height 13
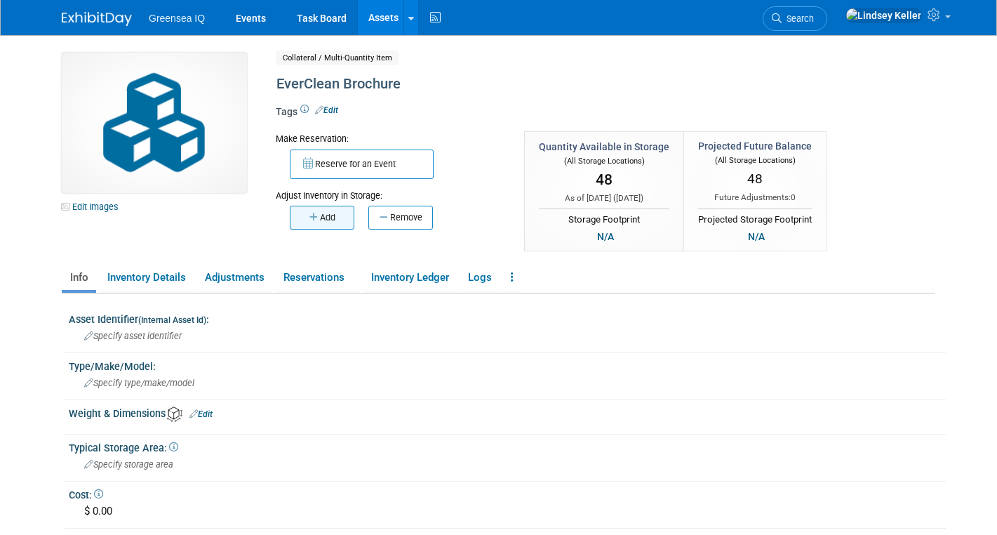
click at [310, 213] on icon "button" at bounding box center [314, 217] width 11 height 9
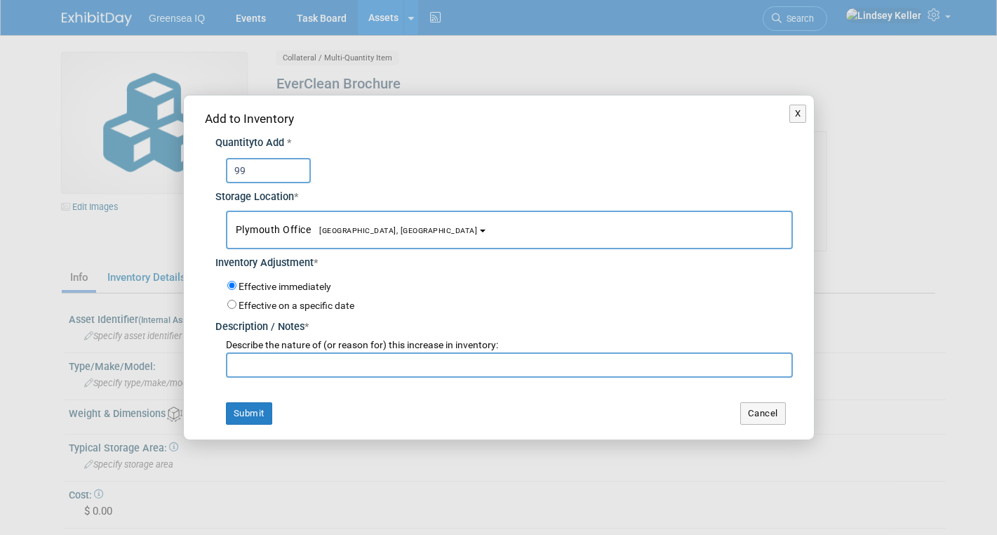
type input "99"
click at [285, 370] on input "text" at bounding box center [509, 364] width 567 height 25
type input "inventory"
click at [255, 423] on button "Submit" at bounding box center [249, 413] width 46 height 22
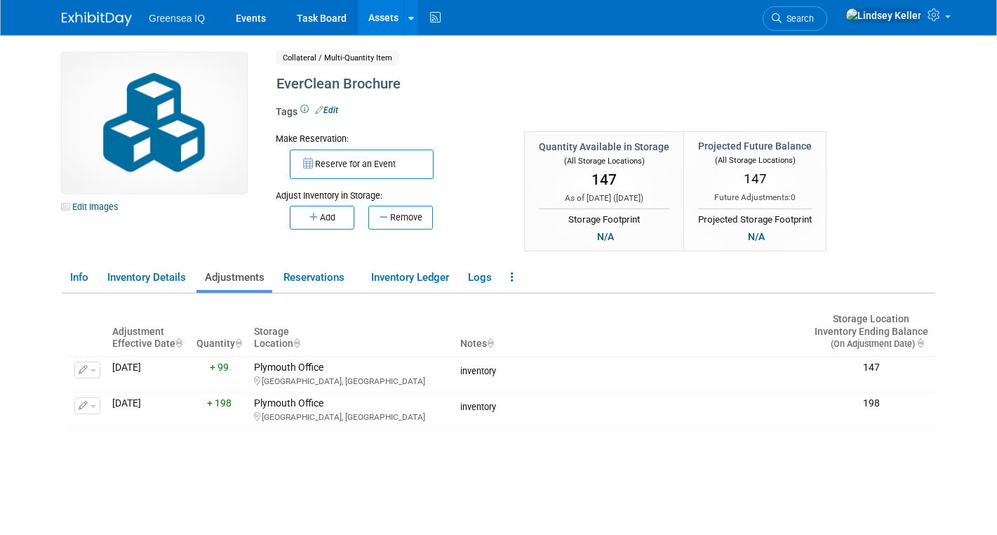
click at [385, 13] on link "Assets" at bounding box center [383, 17] width 51 height 35
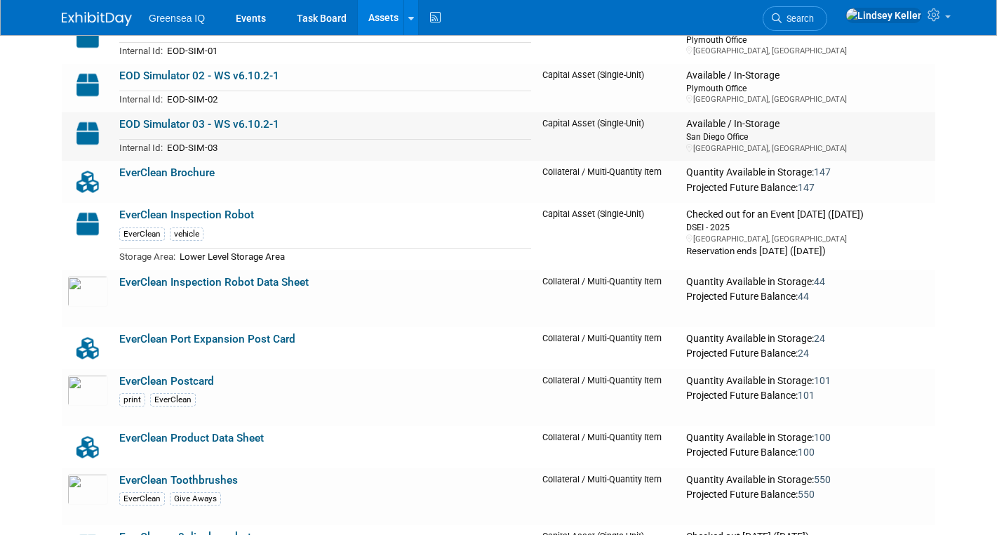
scroll to position [1500, 0]
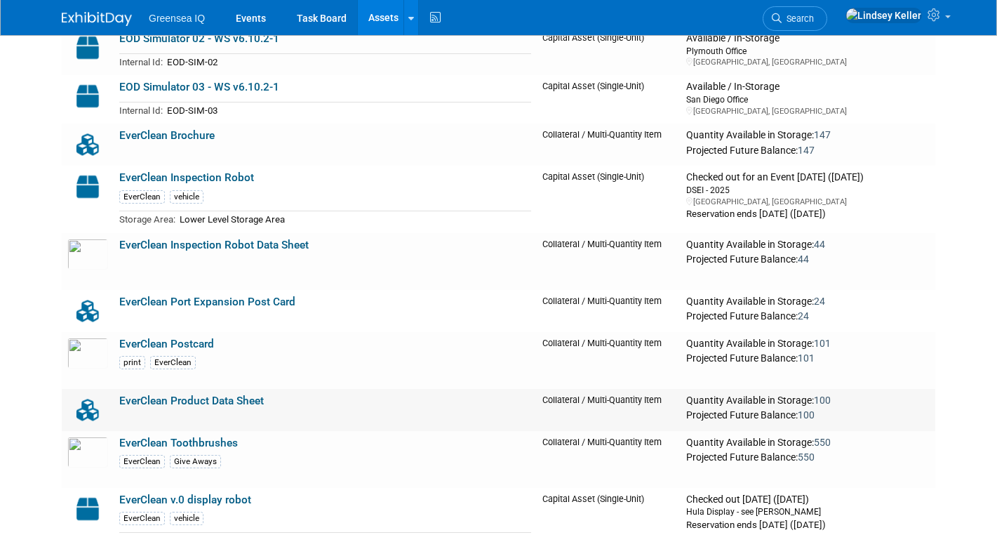
click at [194, 399] on link "EverClean Product Data Sheet" at bounding box center [191, 400] width 145 height 13
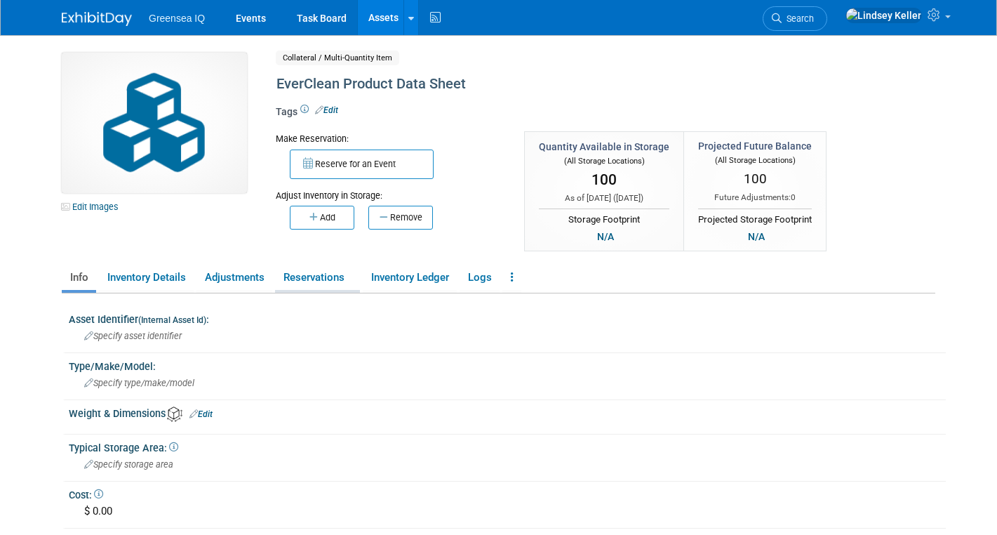
click at [329, 278] on link "Reservations" at bounding box center [317, 277] width 85 height 25
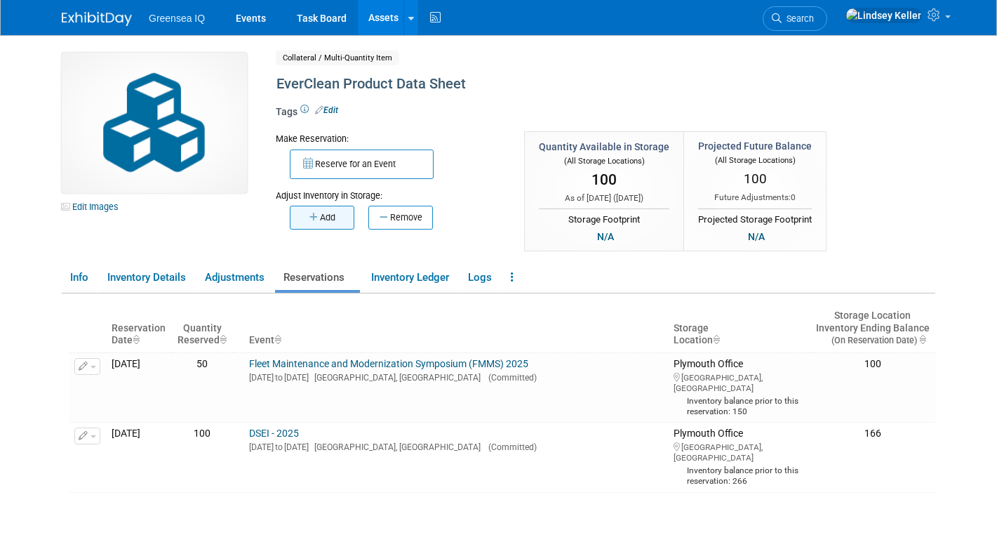
click at [308, 223] on button "Add" at bounding box center [322, 218] width 65 height 24
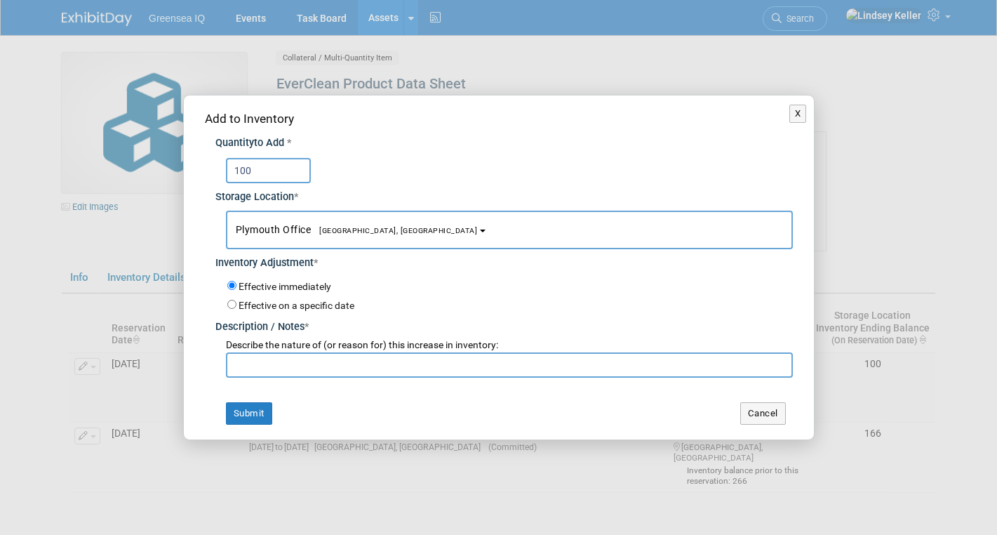
type input "100"
click at [248, 366] on input "text" at bounding box center [509, 364] width 567 height 25
type input "inventory"
click at [245, 413] on button "Submit" at bounding box center [249, 413] width 46 height 22
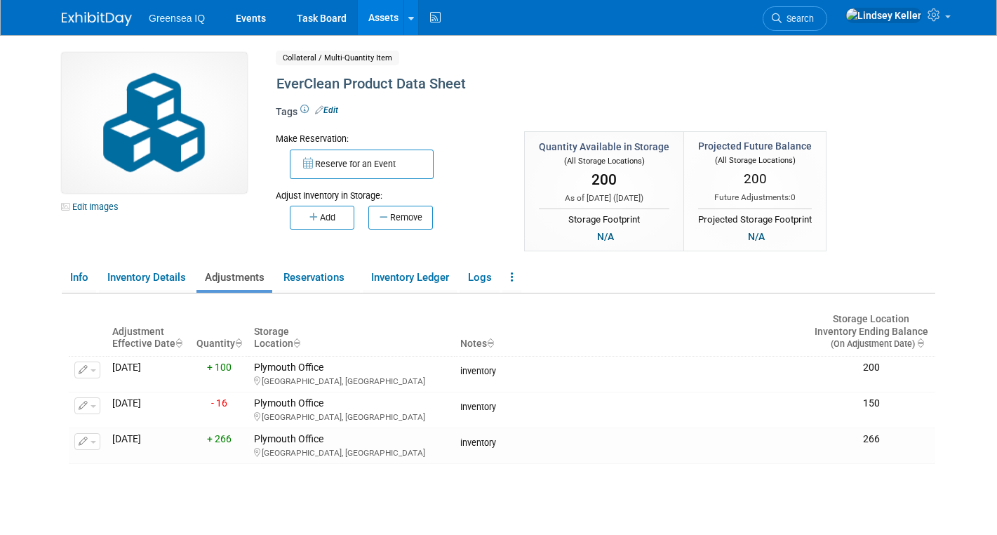
click at [378, 20] on link "Assets" at bounding box center [383, 17] width 51 height 35
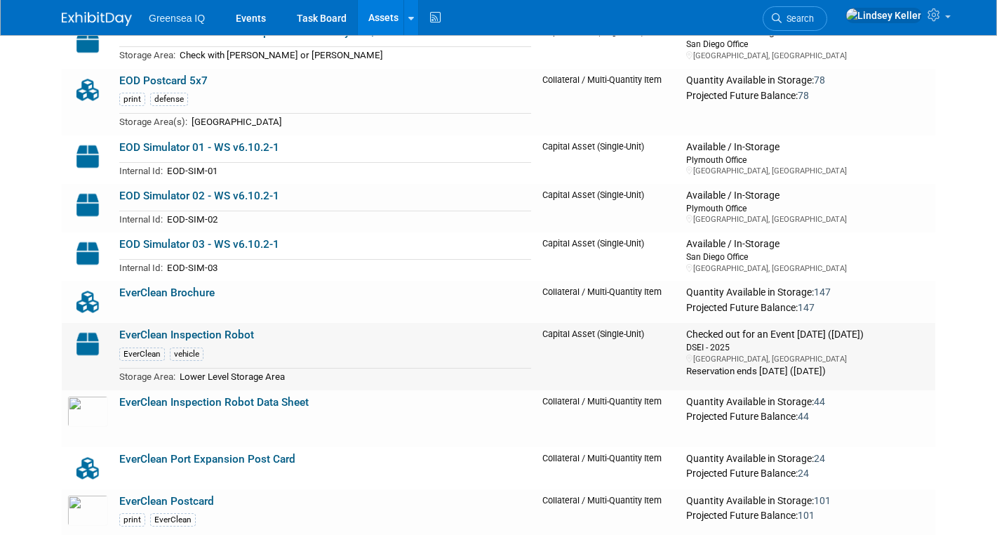
scroll to position [1350, 0]
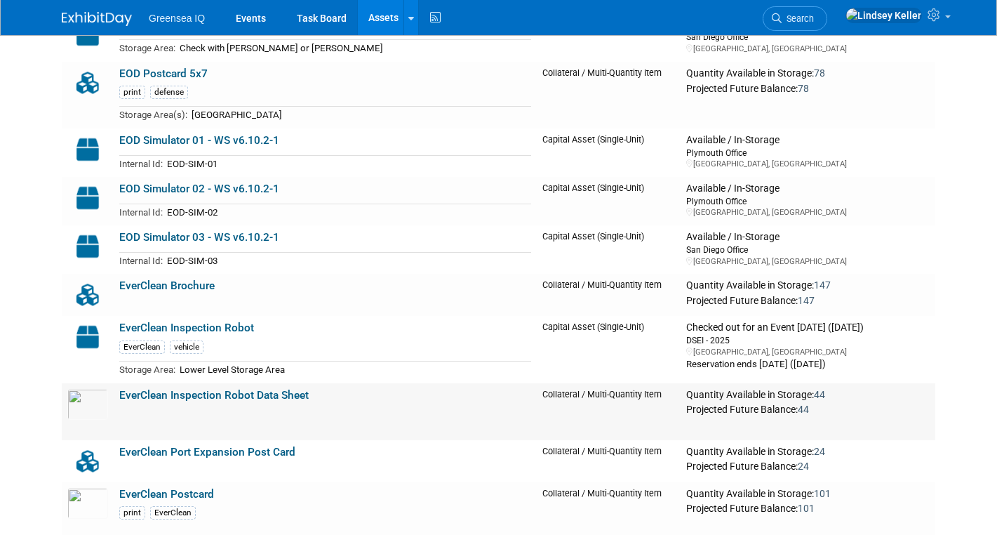
click at [189, 395] on link "EverClean Inspection Robot Data Sheet" at bounding box center [213, 395] width 189 height 13
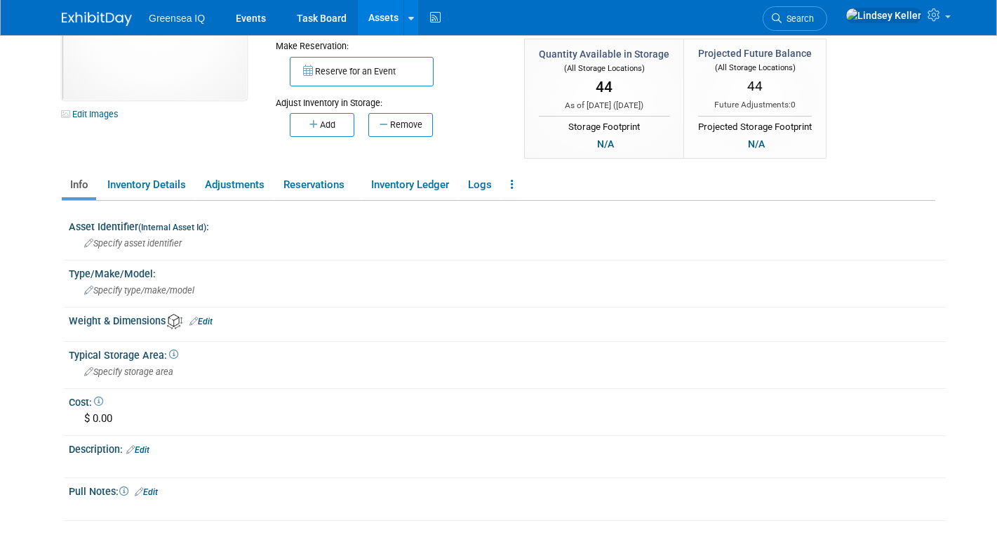
scroll to position [101, 0]
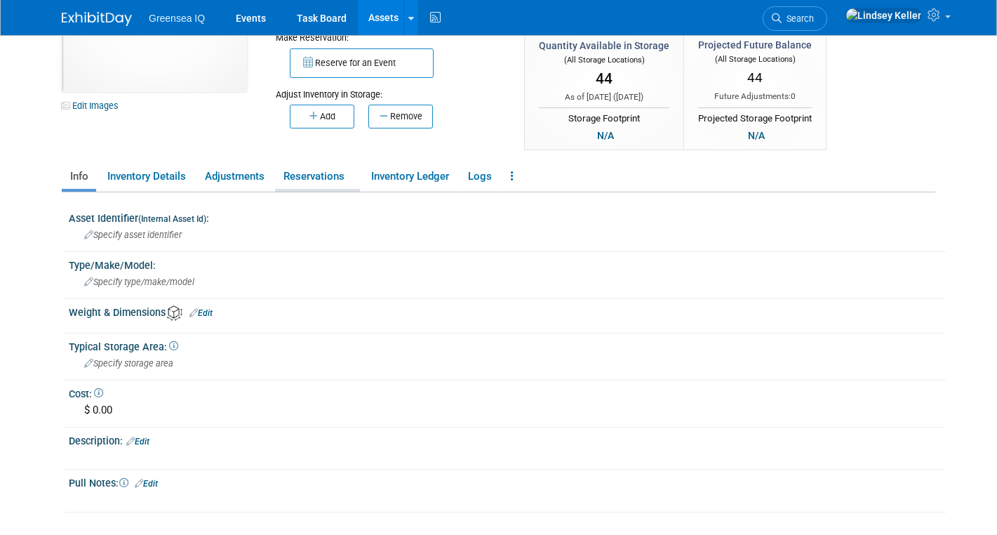
click at [317, 177] on link "Reservations" at bounding box center [317, 176] width 85 height 25
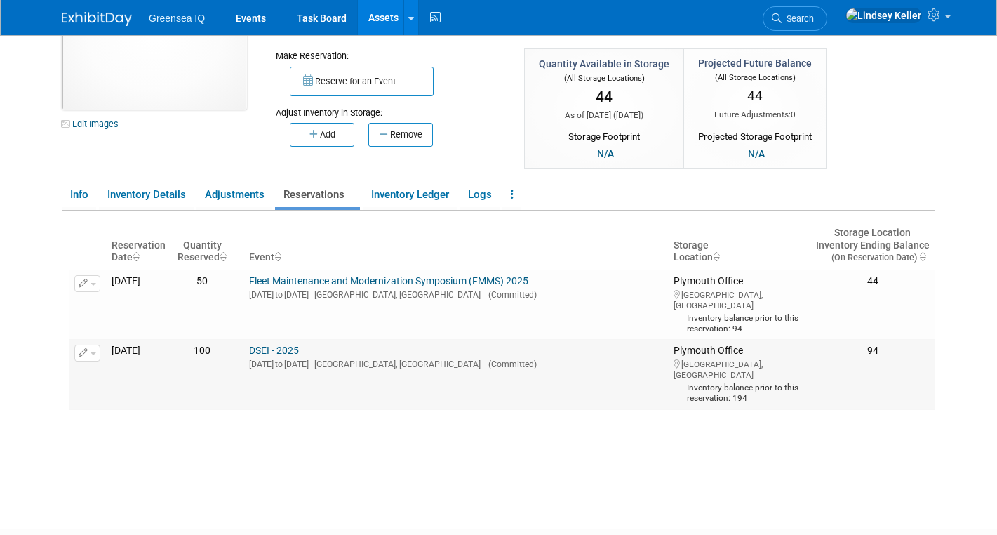
scroll to position [73, 0]
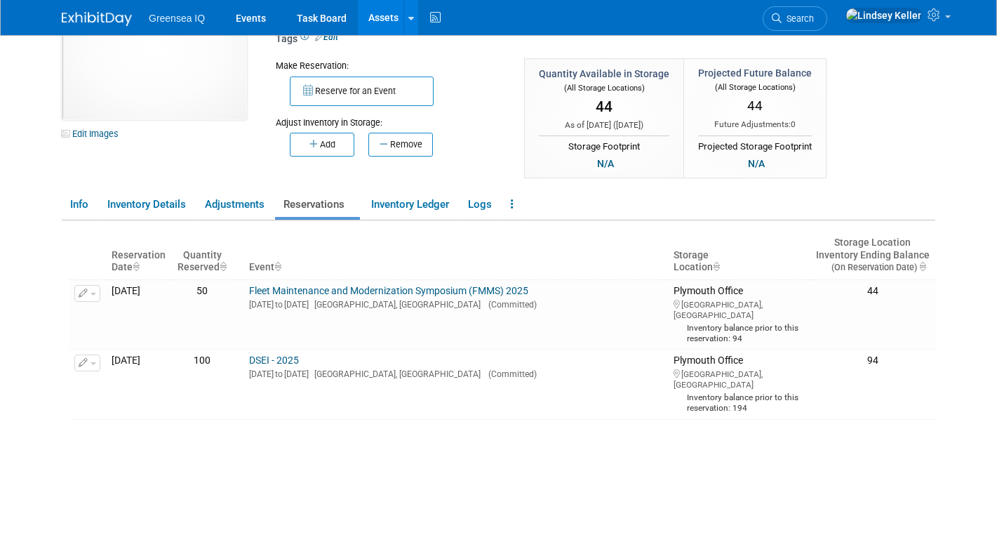
click at [371, 20] on link "Assets" at bounding box center [383, 17] width 51 height 35
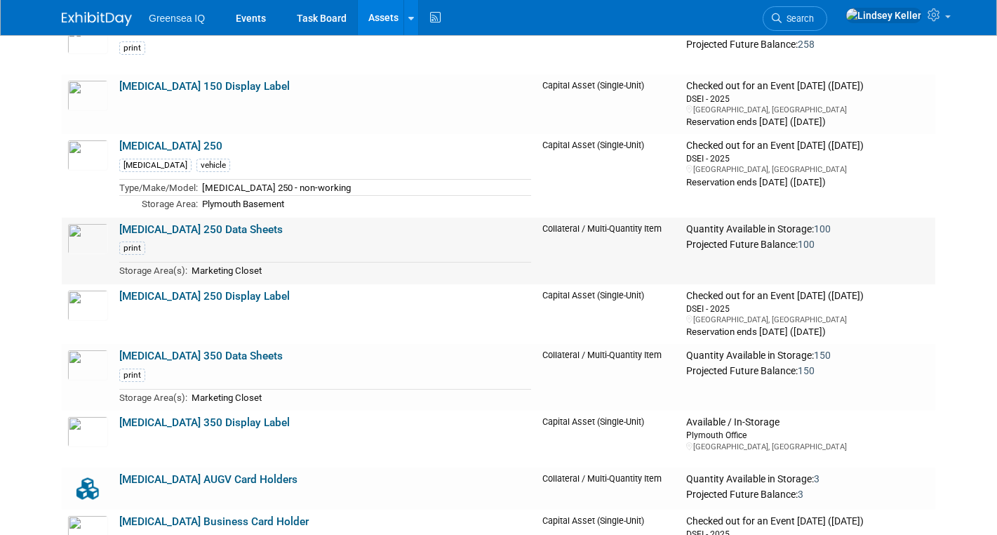
scroll to position [654, 0]
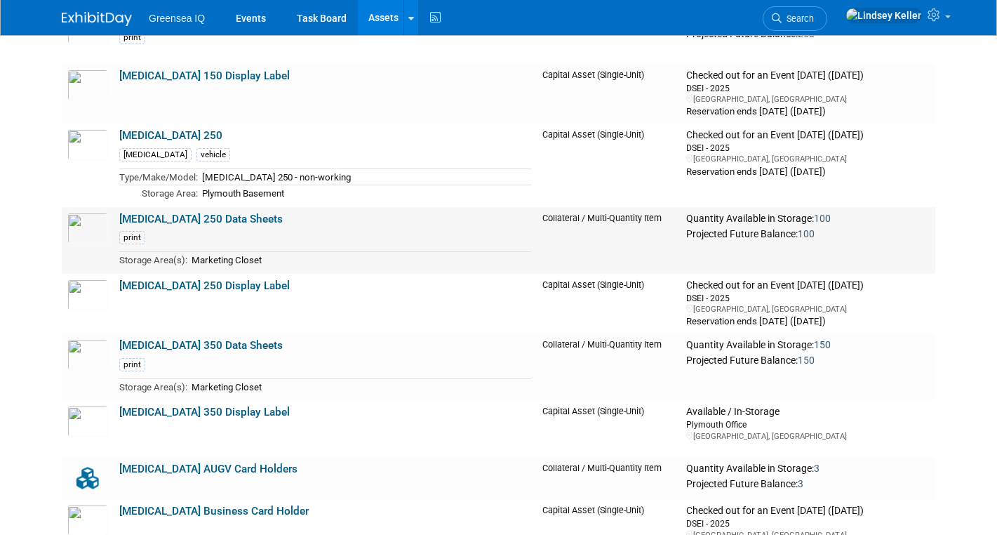
click at [168, 218] on link "[MEDICAL_DATA] 250 Data Sheets" at bounding box center [200, 219] width 163 height 13
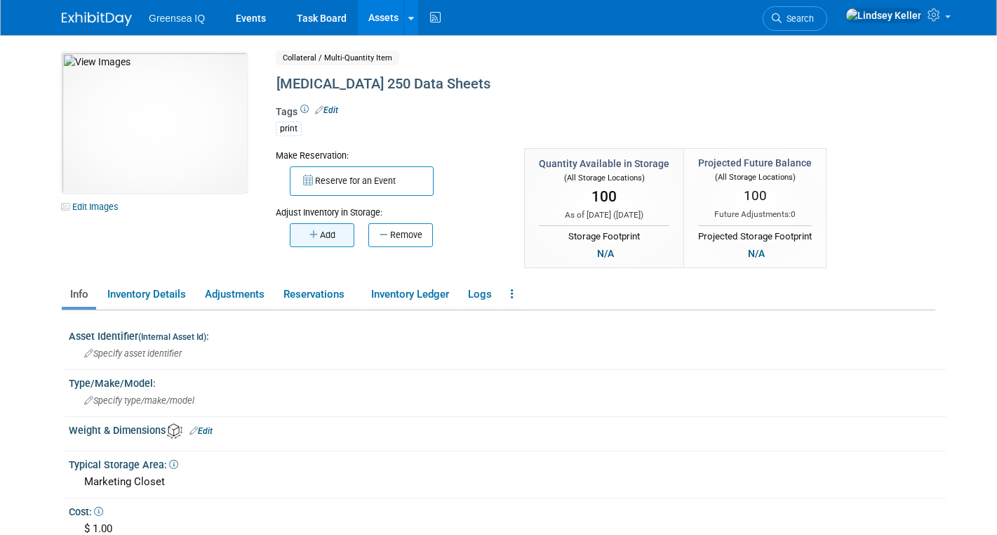
click at [329, 240] on button "Add" at bounding box center [322, 235] width 65 height 24
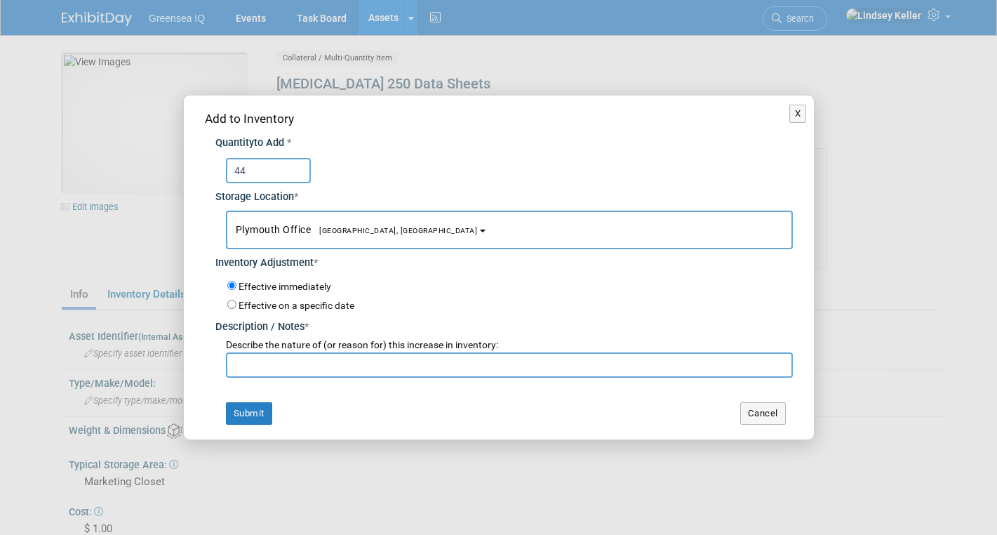
type input "44"
click at [334, 367] on input "text" at bounding box center [509, 364] width 567 height 25
type input "inventory"
click at [243, 413] on button "Submit" at bounding box center [249, 413] width 46 height 22
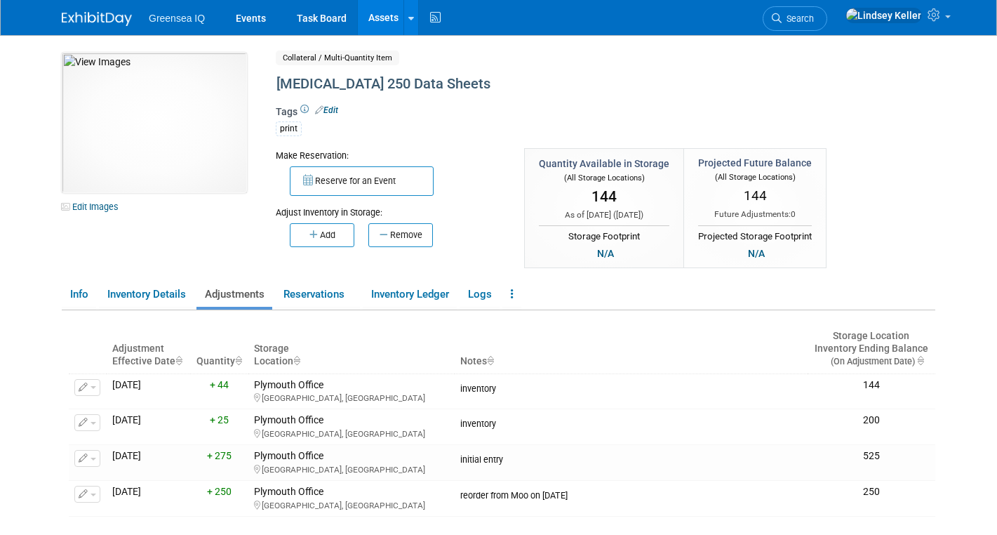
click at [382, 25] on link "Assets" at bounding box center [383, 17] width 51 height 35
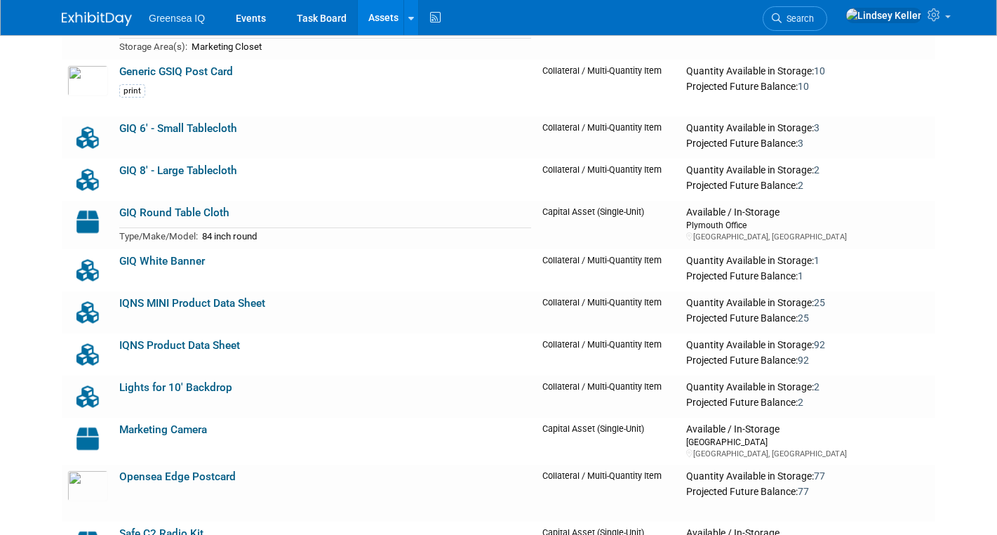
scroll to position [2173, 0]
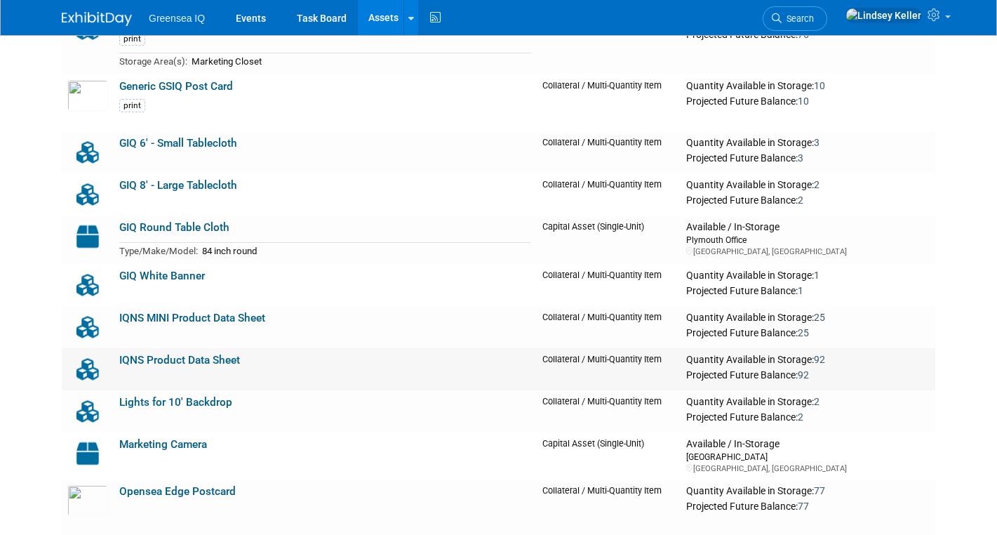
click at [159, 363] on link "IQNS Product Data Sheet" at bounding box center [179, 360] width 121 height 13
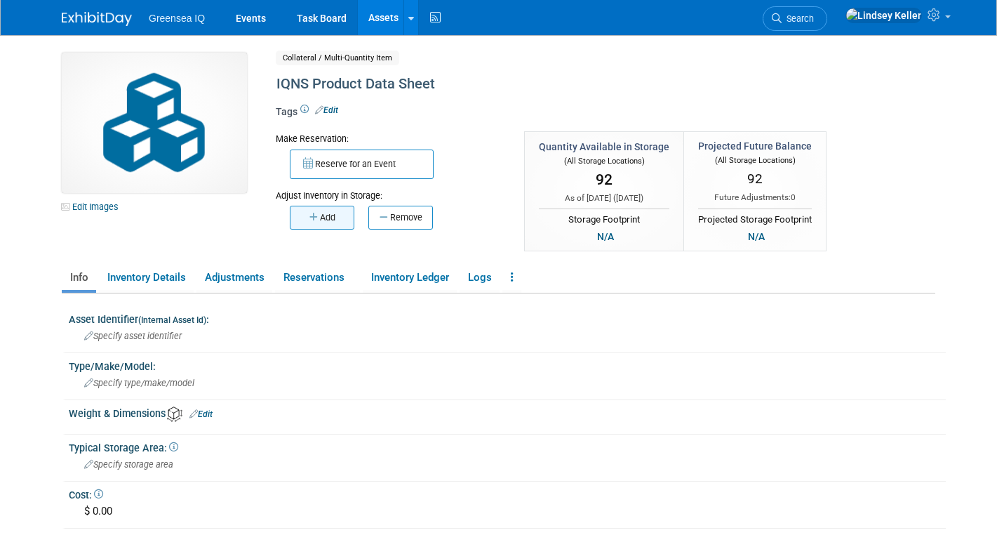
click at [319, 219] on button "Add" at bounding box center [322, 218] width 65 height 24
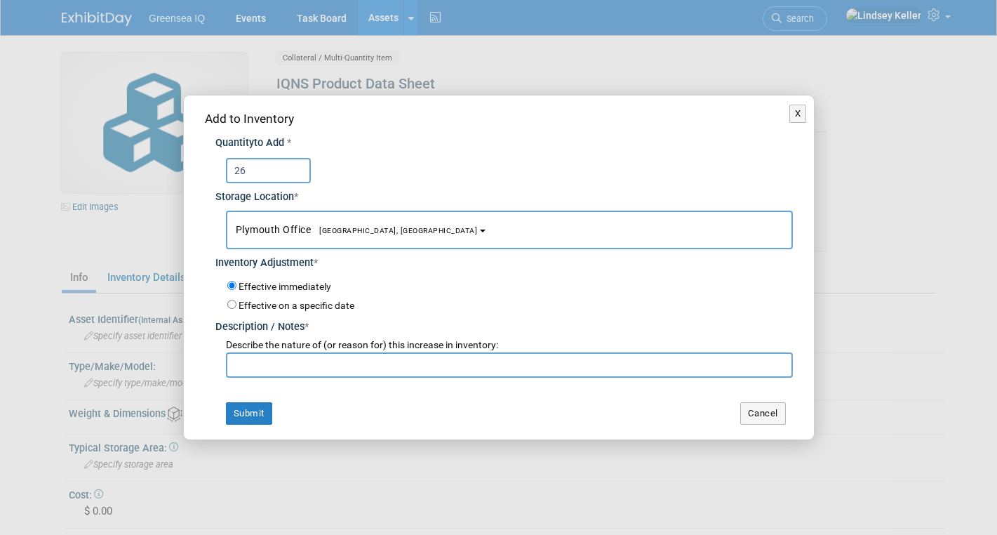
type input "26"
click at [305, 360] on input "text" at bounding box center [509, 364] width 567 height 25
type input "inventory"
click at [251, 414] on button "Submit" at bounding box center [249, 413] width 46 height 22
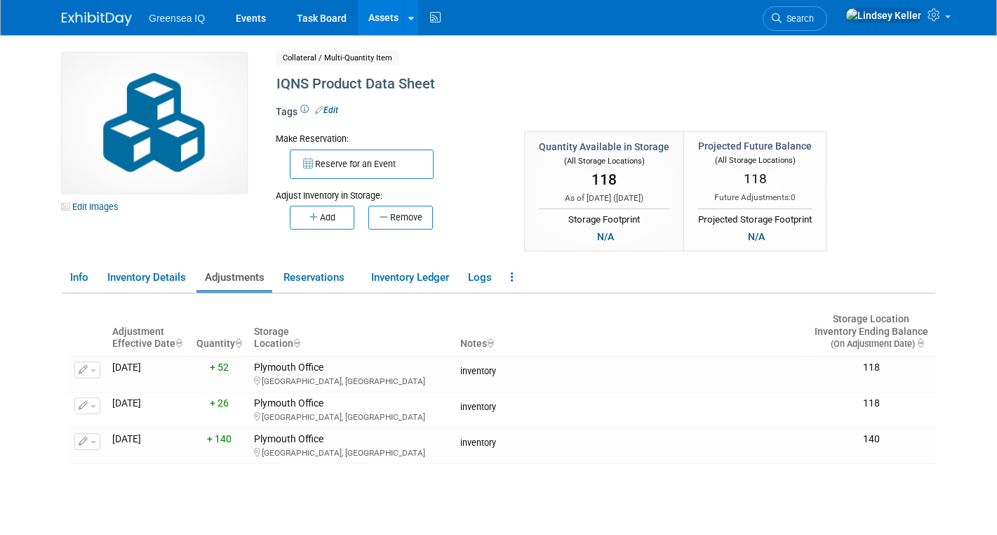
click at [369, 18] on link "Assets" at bounding box center [383, 17] width 51 height 35
